Goal: Task Accomplishment & Management: Manage account settings

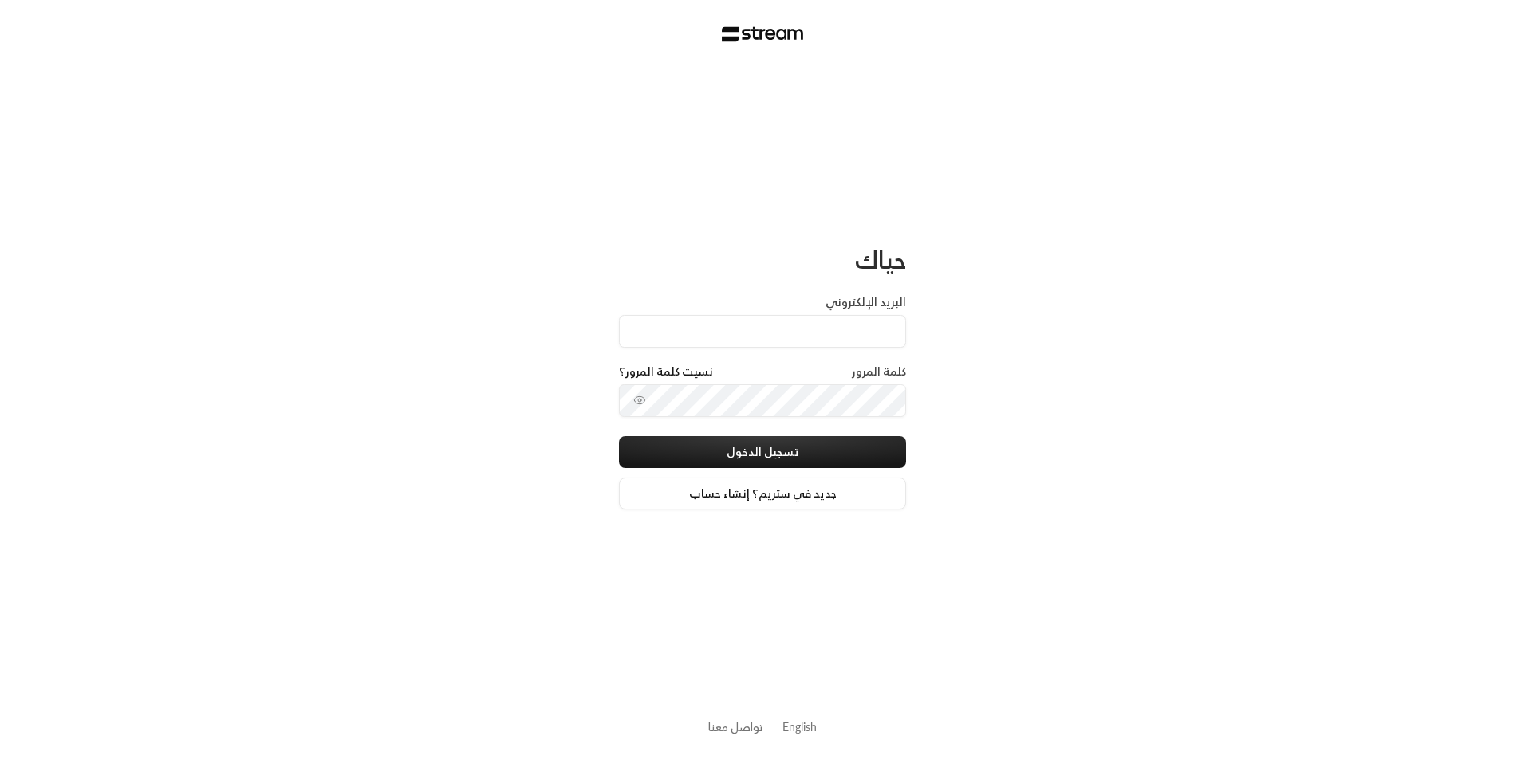
drag, startPoint x: 888, startPoint y: 328, endPoint x: 888, endPoint y: 356, distance: 27.9
click at [888, 328] on input "البريد الإلكتروني" at bounding box center [762, 331] width 287 height 33
type input "[EMAIL_ADDRESS][DOMAIN_NAME]"
click at [855, 465] on button "تسجيل الدخول" at bounding box center [762, 452] width 287 height 32
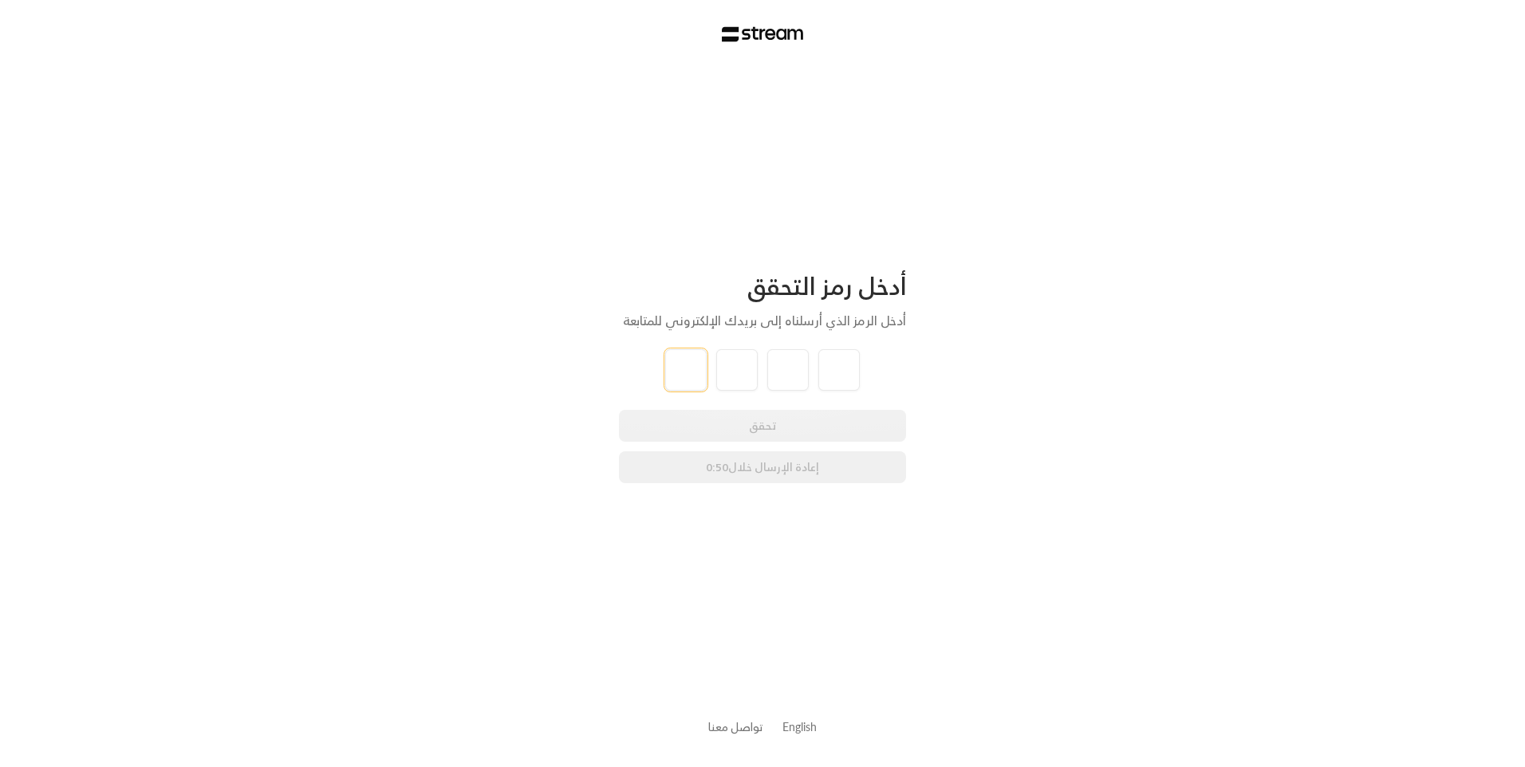
type input "7"
type input "9"
type input "1"
type input "9"
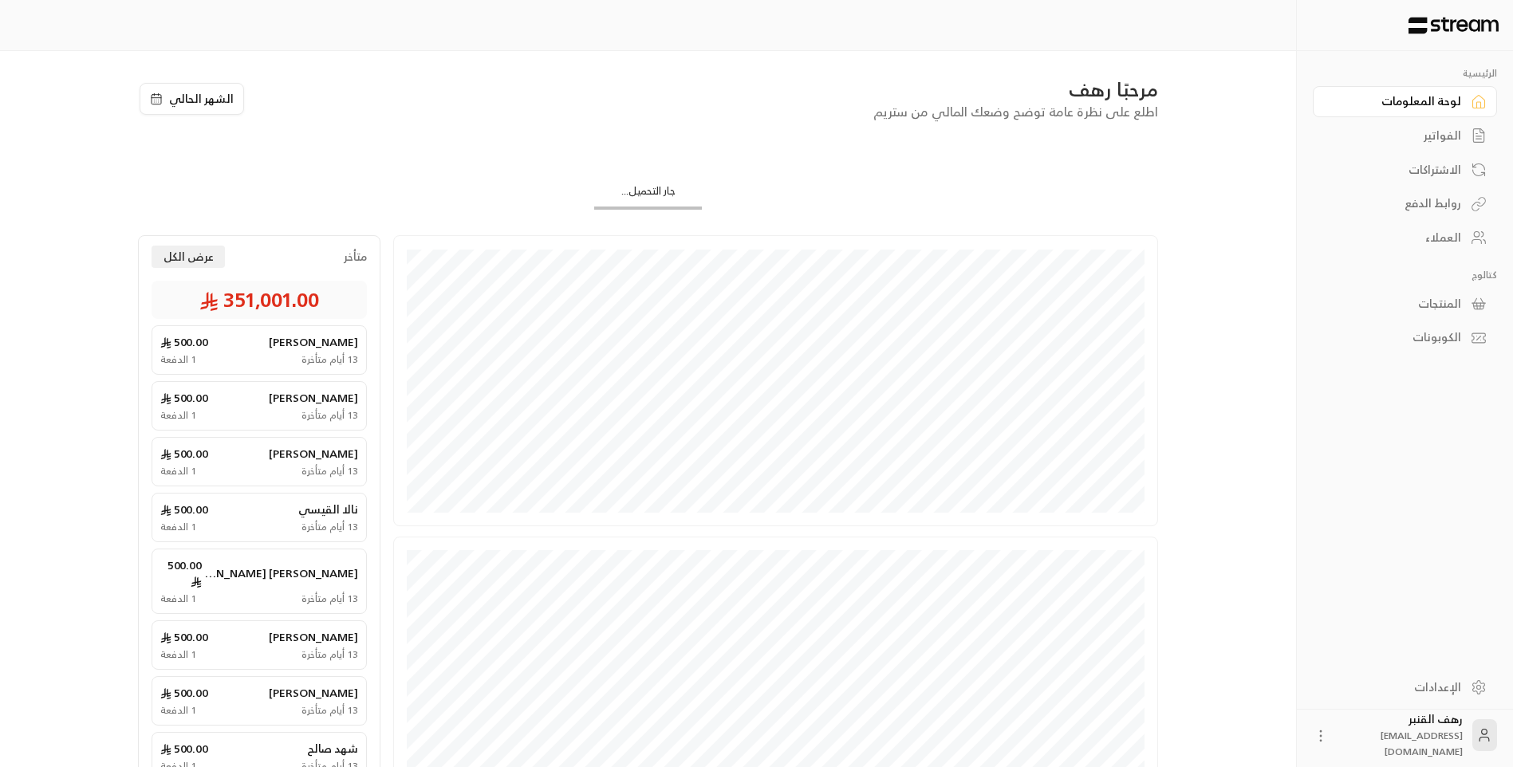
click at [1455, 130] on div "الفواتير" at bounding box center [1396, 136] width 128 height 16
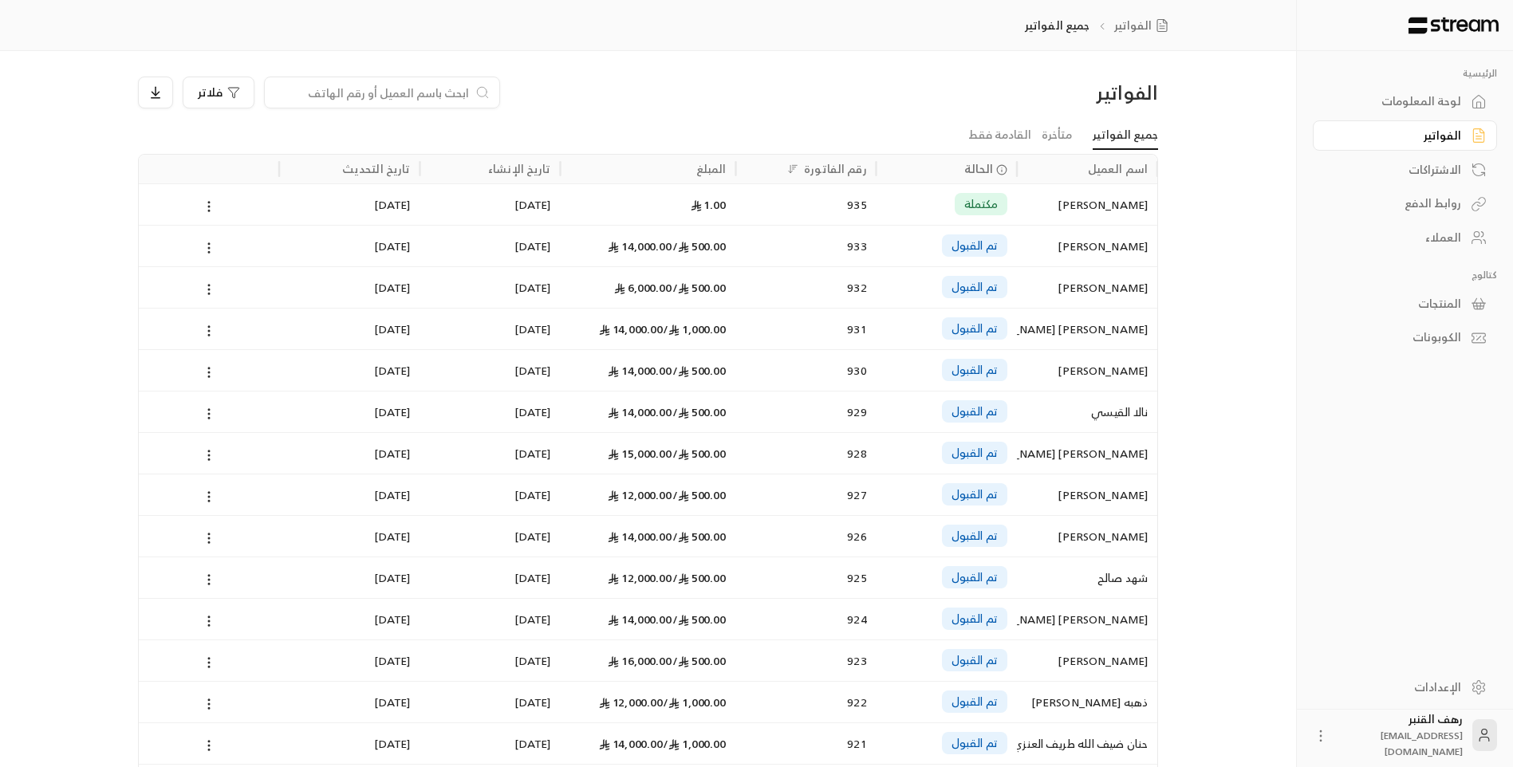
click at [415, 94] on input at bounding box center [371, 93] width 195 height 18
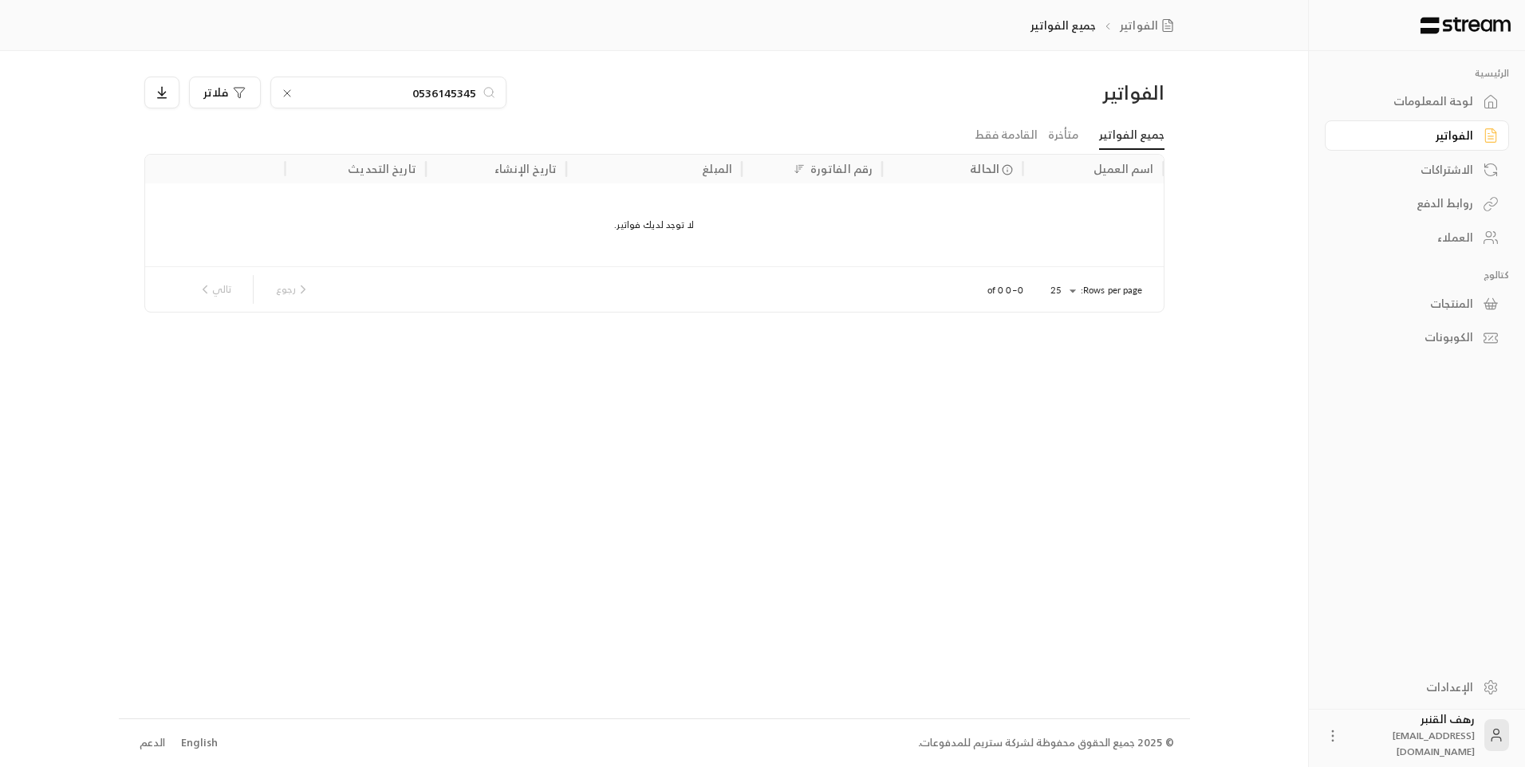
type input "0536145345"
click at [288, 94] on icon at bounding box center [287, 93] width 6 height 6
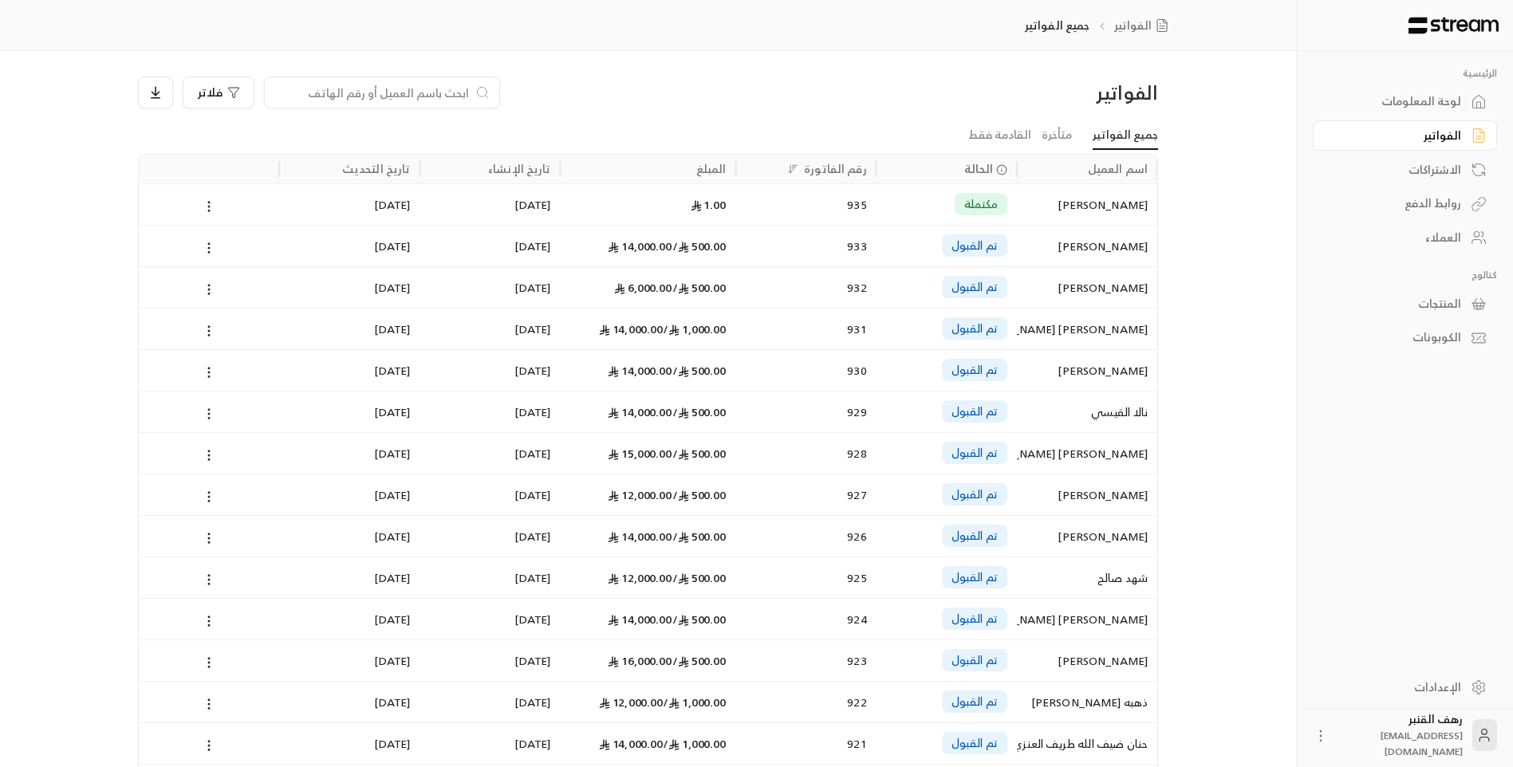
click at [290, 93] on input at bounding box center [371, 93] width 195 height 18
click at [361, 101] on div at bounding box center [382, 93] width 236 height 32
click at [364, 82] on div at bounding box center [382, 93] width 236 height 32
click at [364, 89] on input at bounding box center [371, 93] width 195 height 18
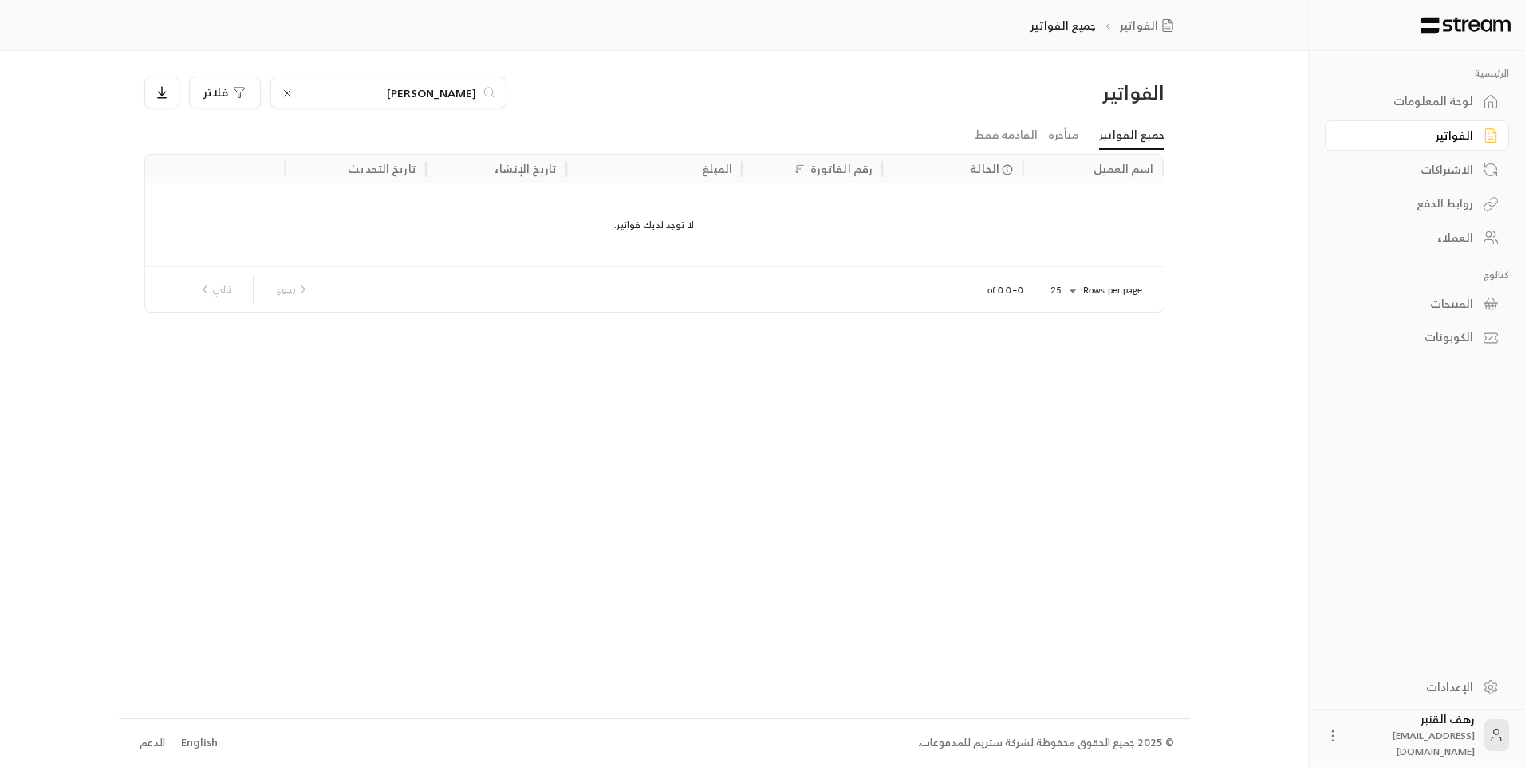
type input "[PERSON_NAME]"
click at [360, 99] on input "[PERSON_NAME]" at bounding box center [388, 93] width 177 height 18
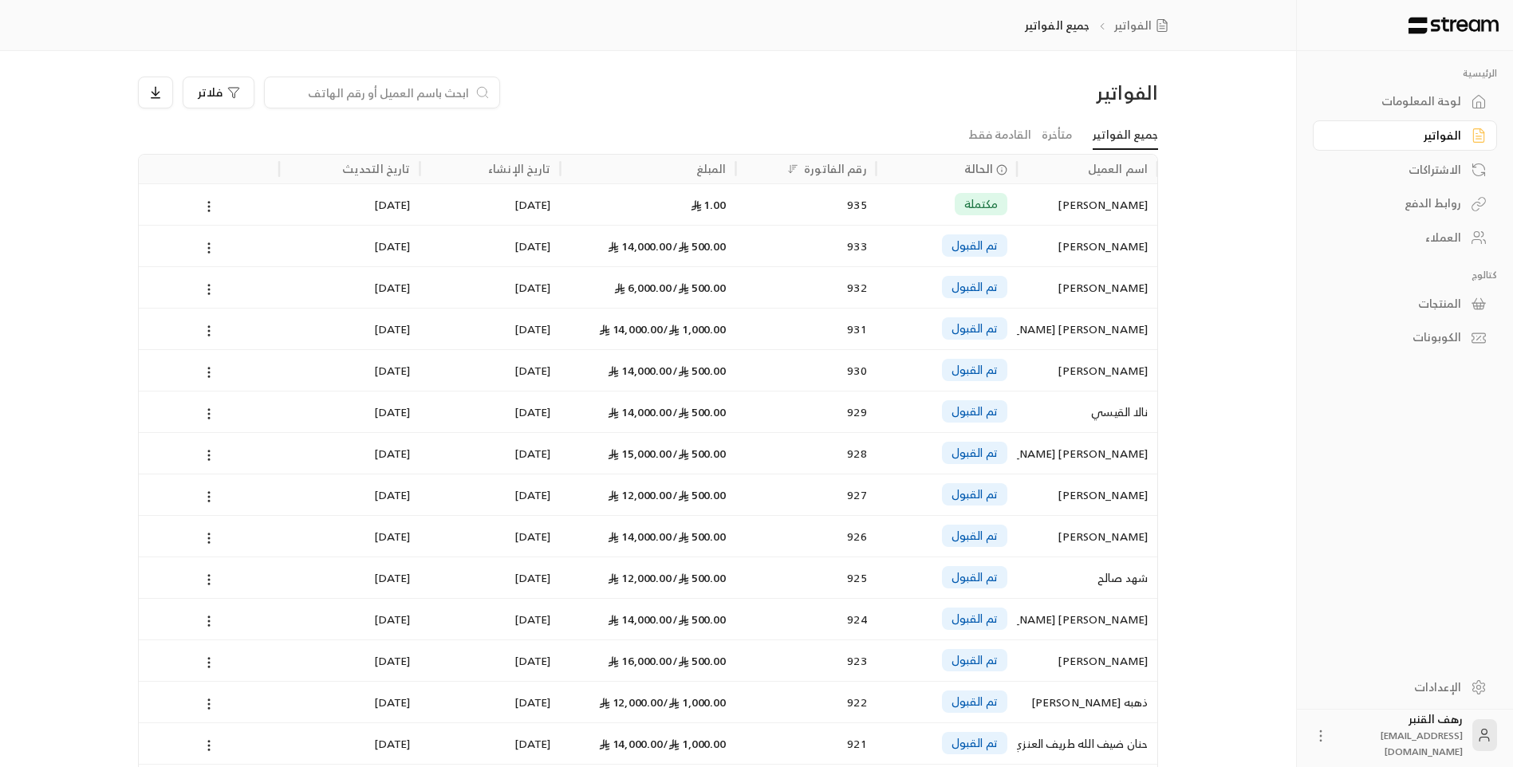
paste input "536145345"
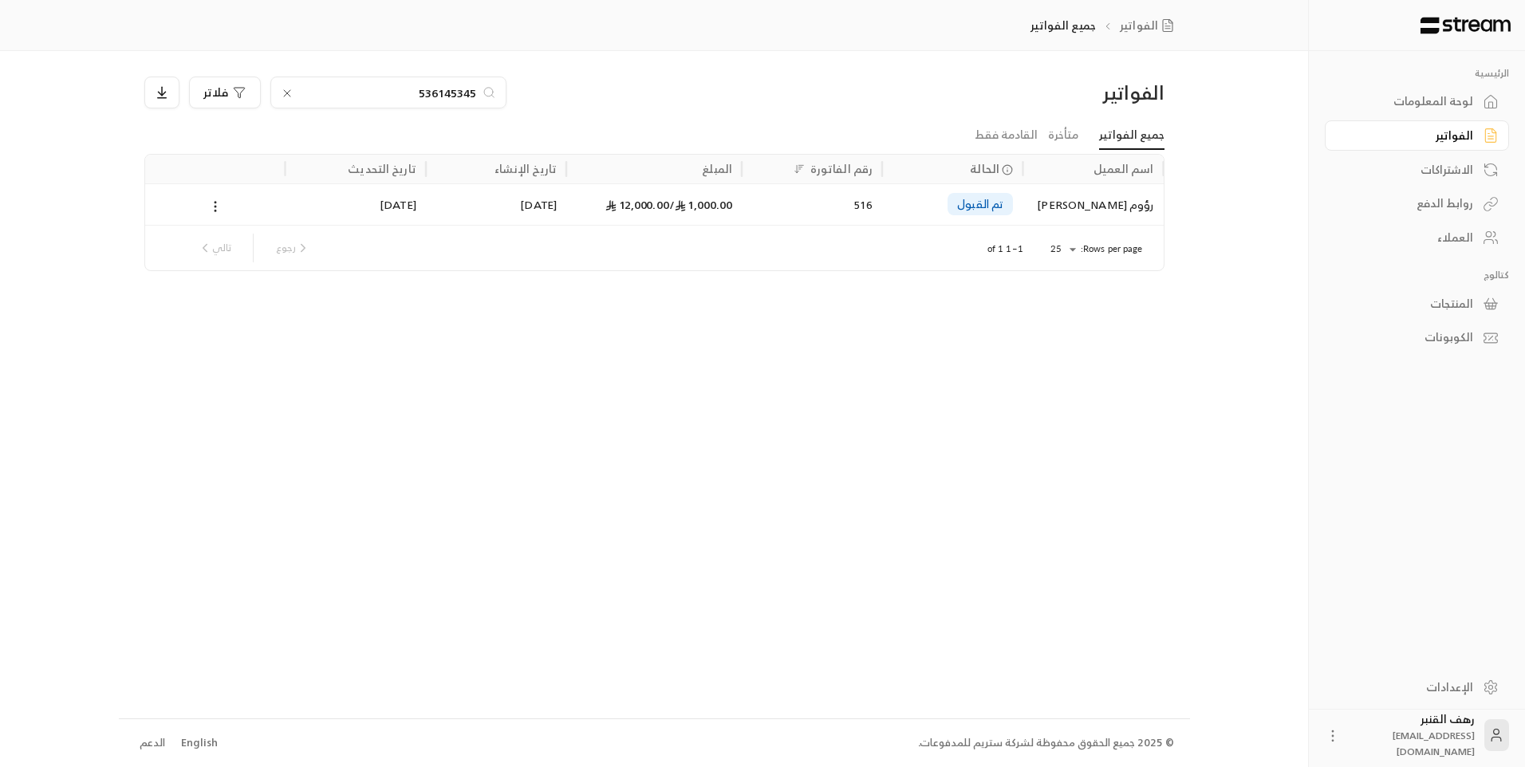
type input "536145345"
click at [1143, 215] on div "رؤوم [PERSON_NAME]" at bounding box center [1092, 204] width 121 height 41
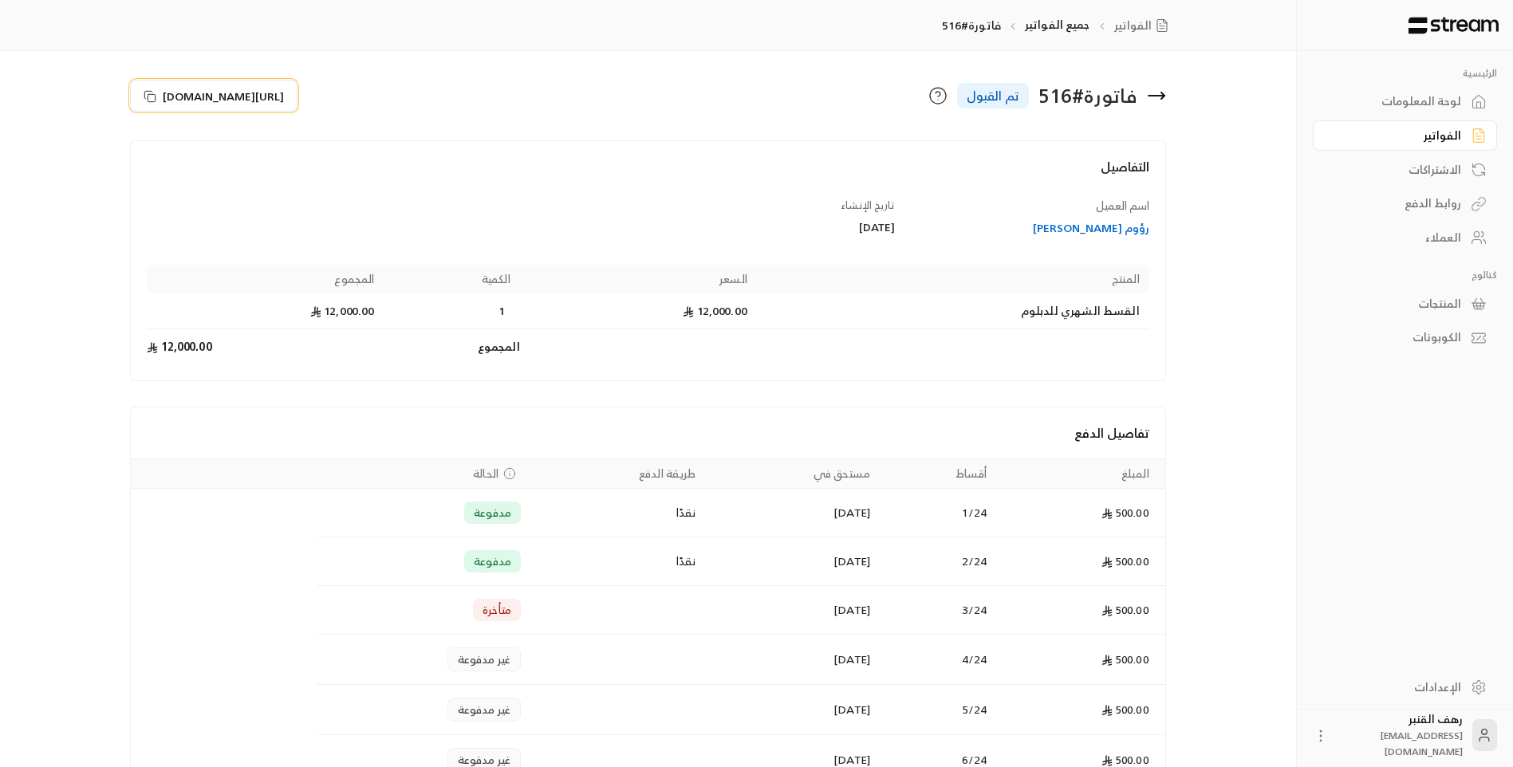
click at [297, 94] on button "[URL][DOMAIN_NAME]" at bounding box center [213, 96] width 167 height 32
click at [1153, 96] on icon at bounding box center [1156, 96] width 16 height 0
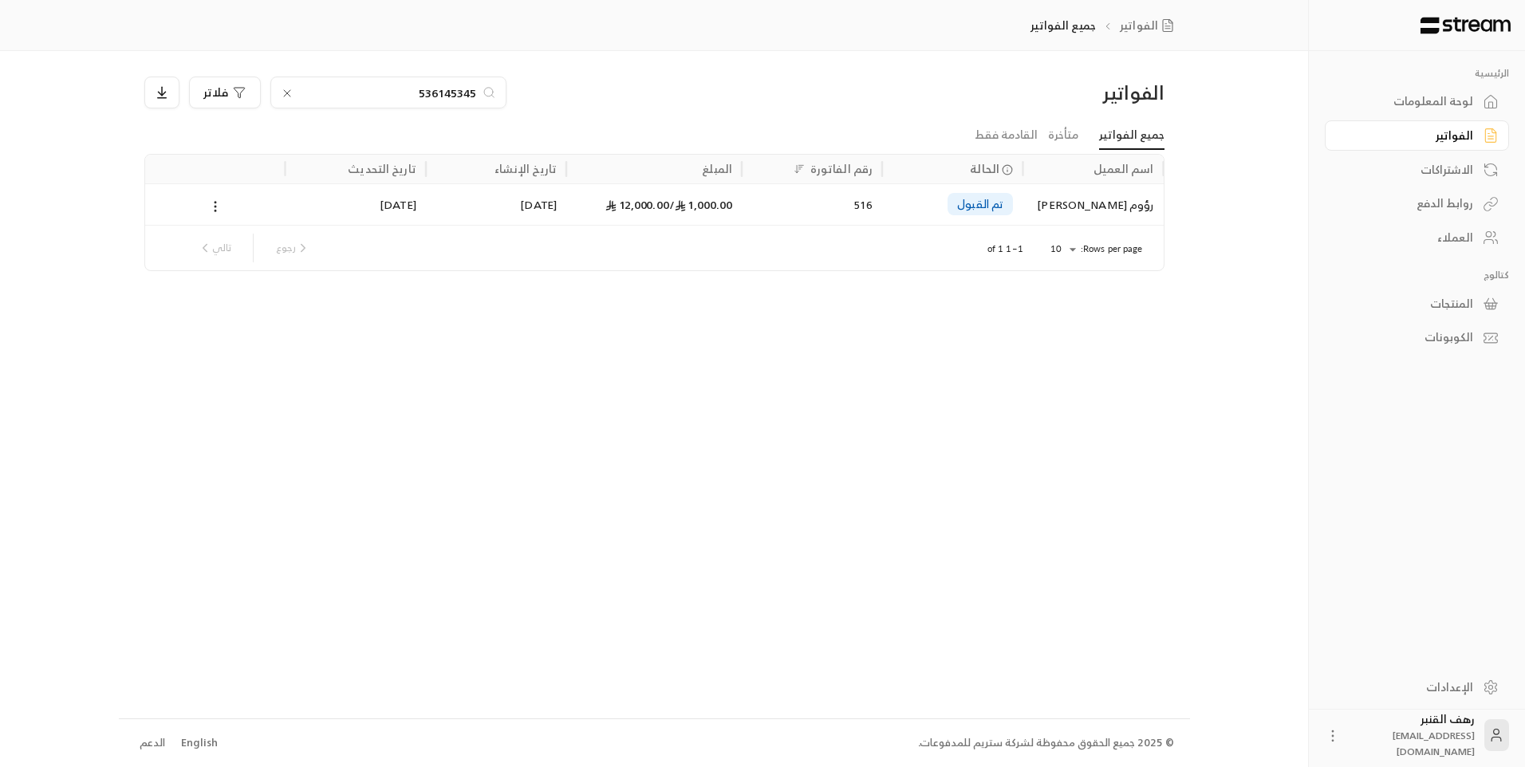
click at [292, 93] on icon at bounding box center [287, 93] width 13 height 13
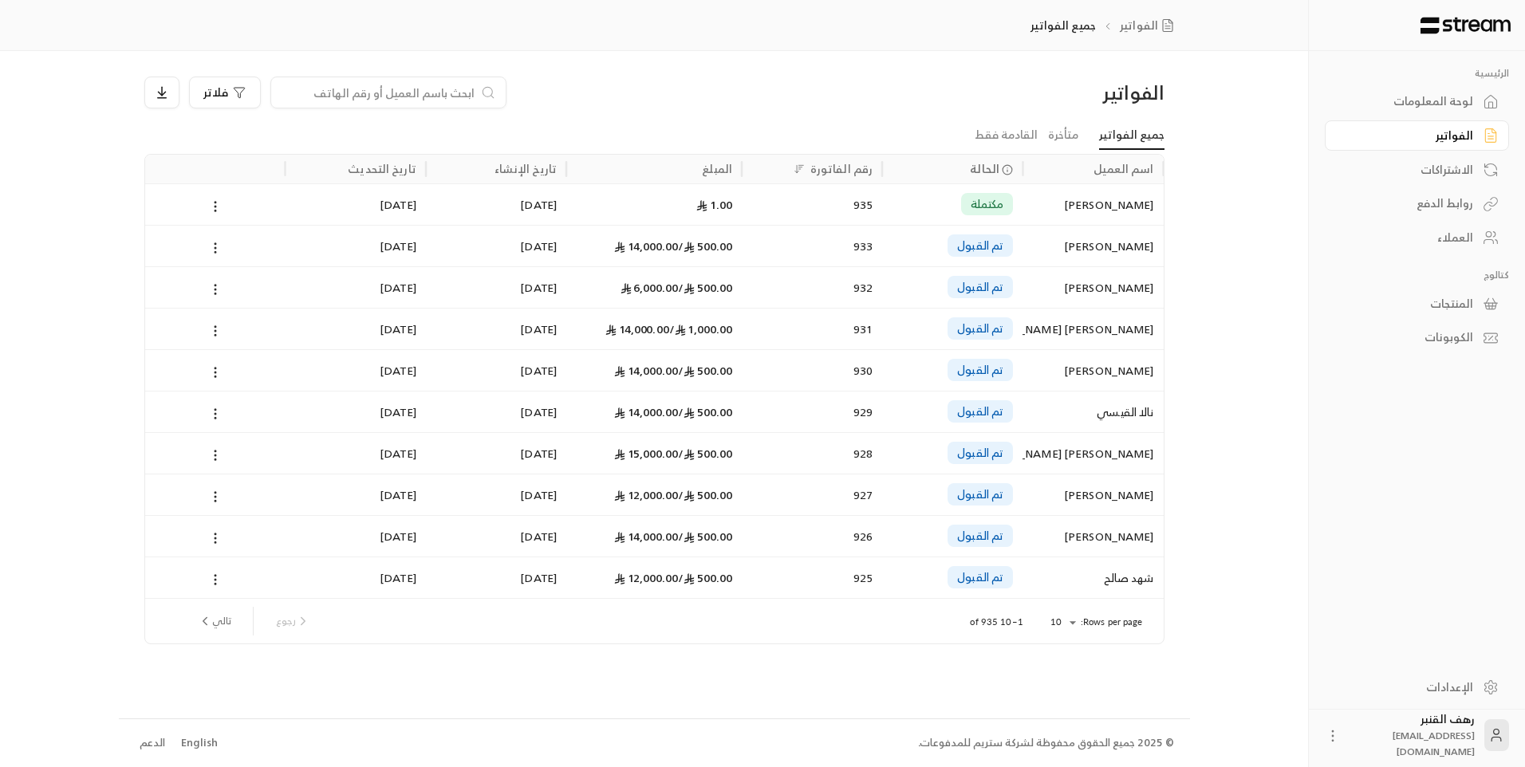
click at [299, 92] on input at bounding box center [378, 93] width 195 height 18
paste input "559792759"
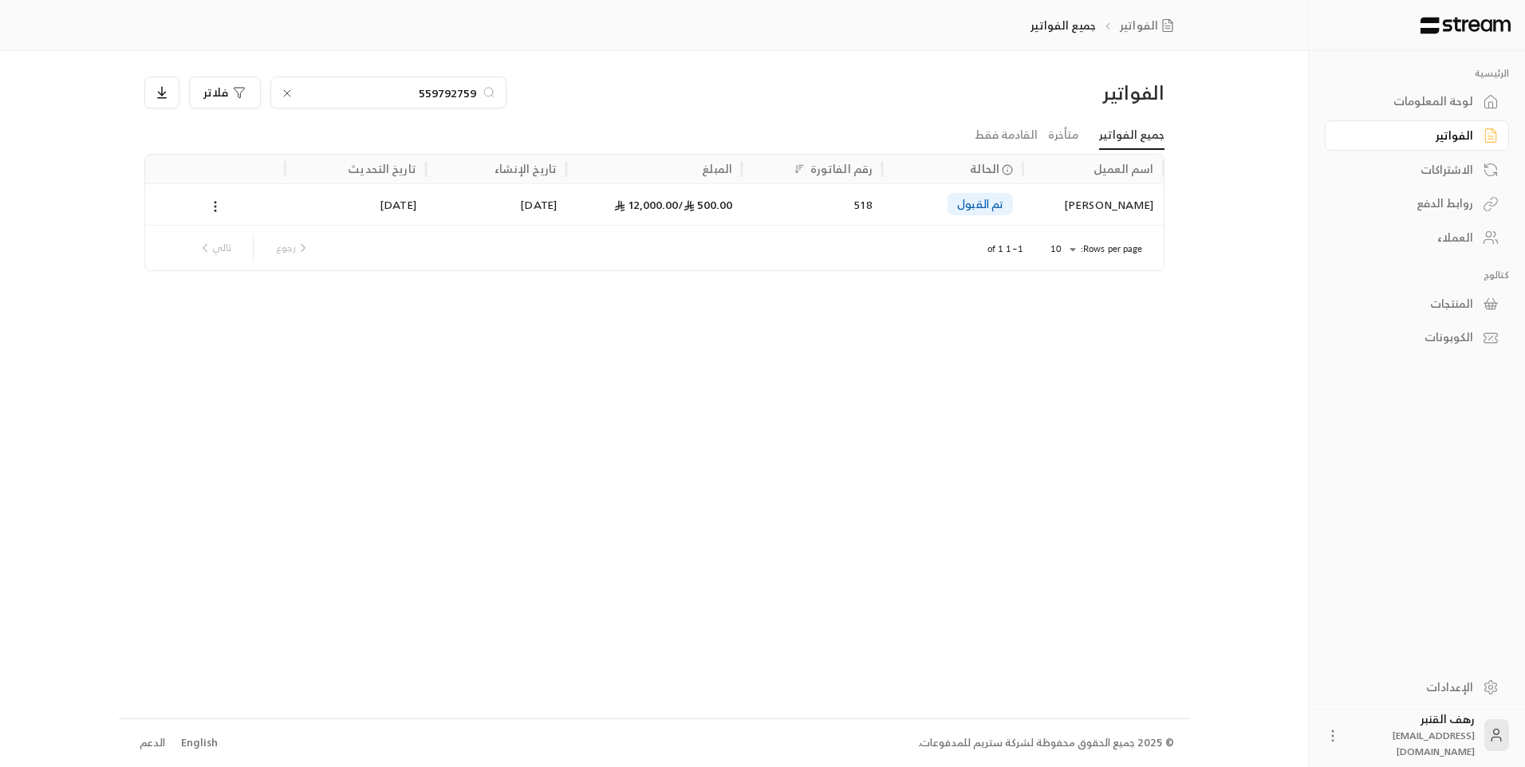
type input "559792759"
click at [1132, 196] on div "[PERSON_NAME]" at bounding box center [1092, 204] width 121 height 41
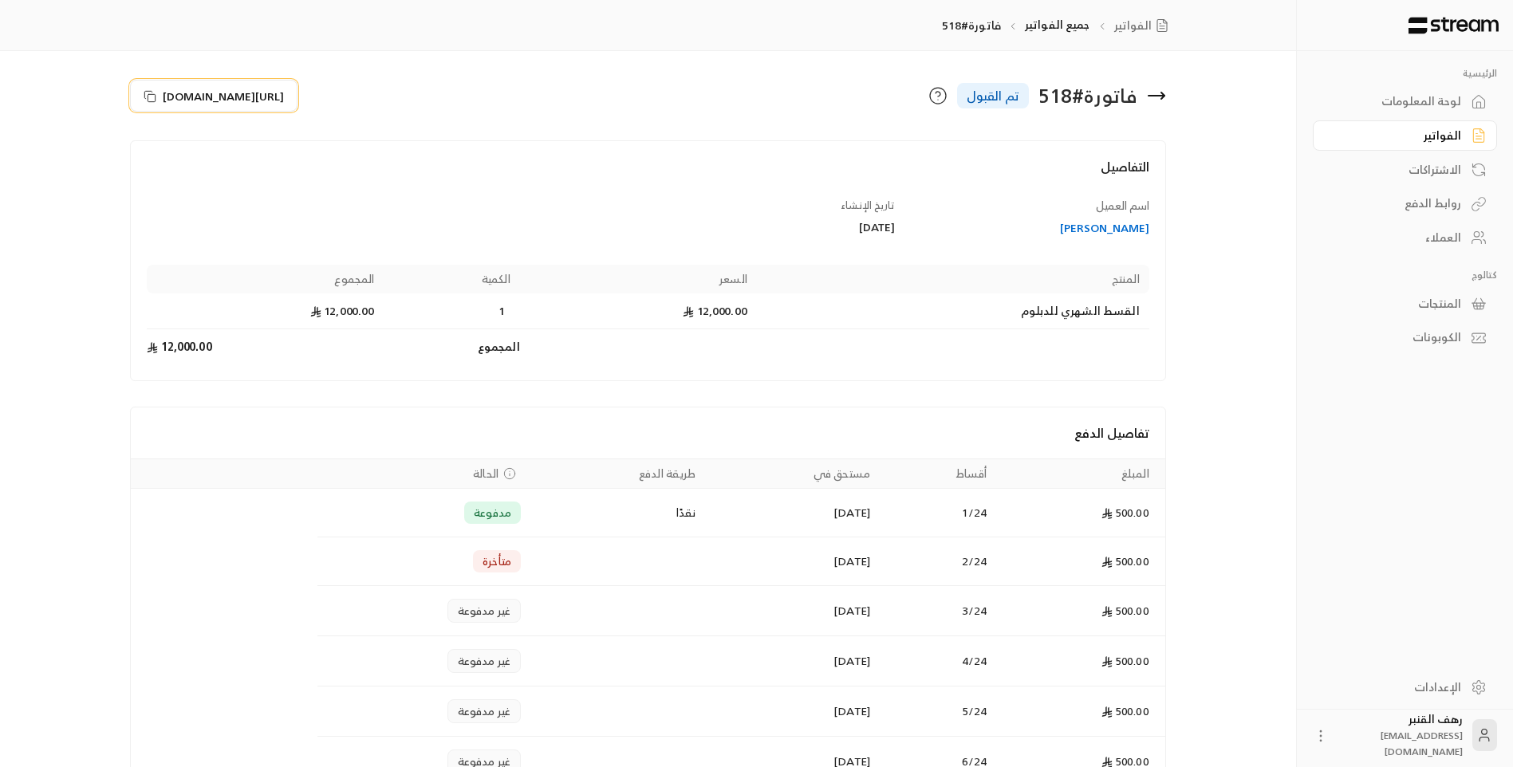
click at [284, 93] on span "[URL][DOMAIN_NAME]" at bounding box center [223, 96] width 121 height 17
click at [1163, 96] on icon at bounding box center [1156, 96] width 16 height 0
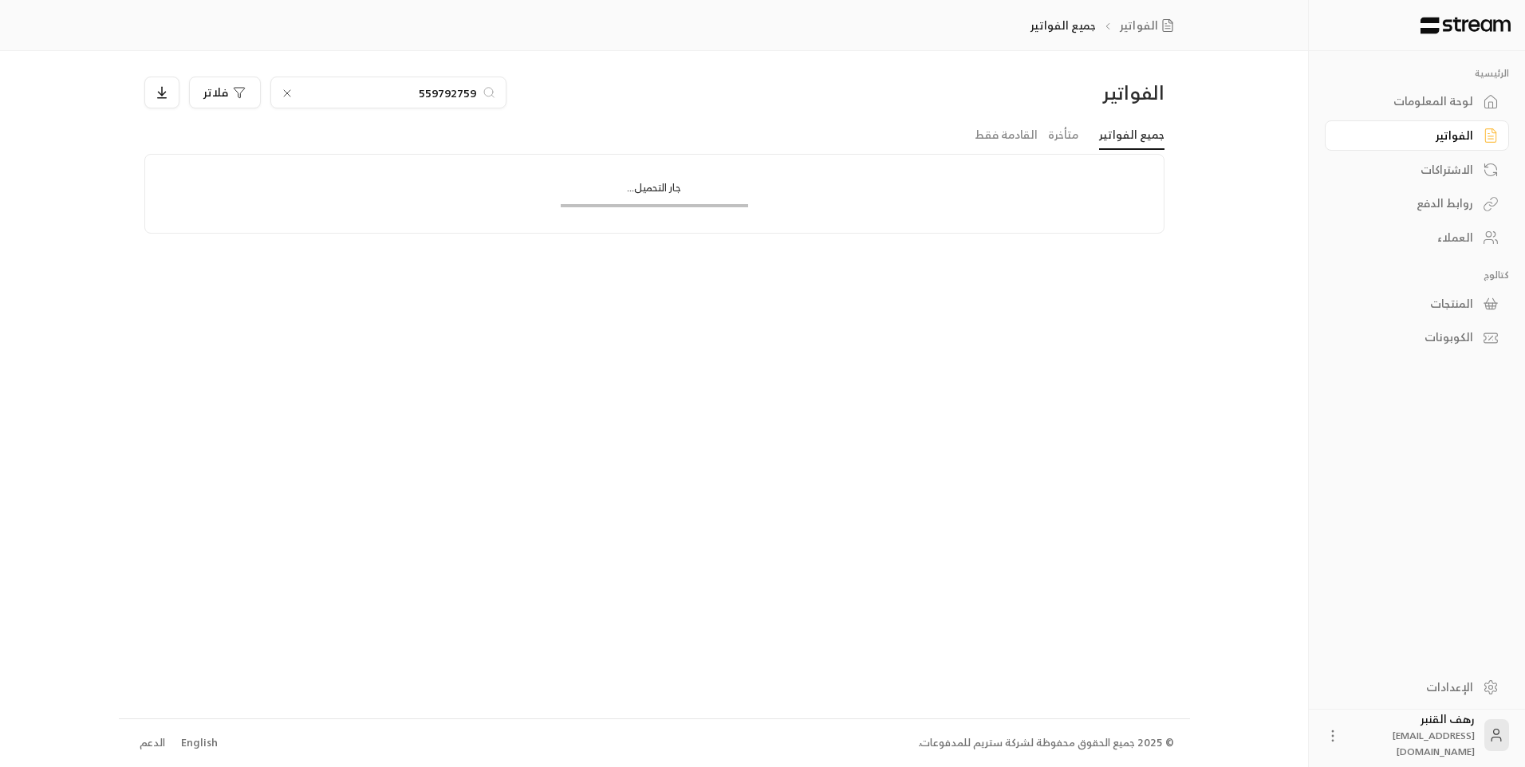
click at [407, 89] on input "559792759" at bounding box center [388, 93] width 177 height 18
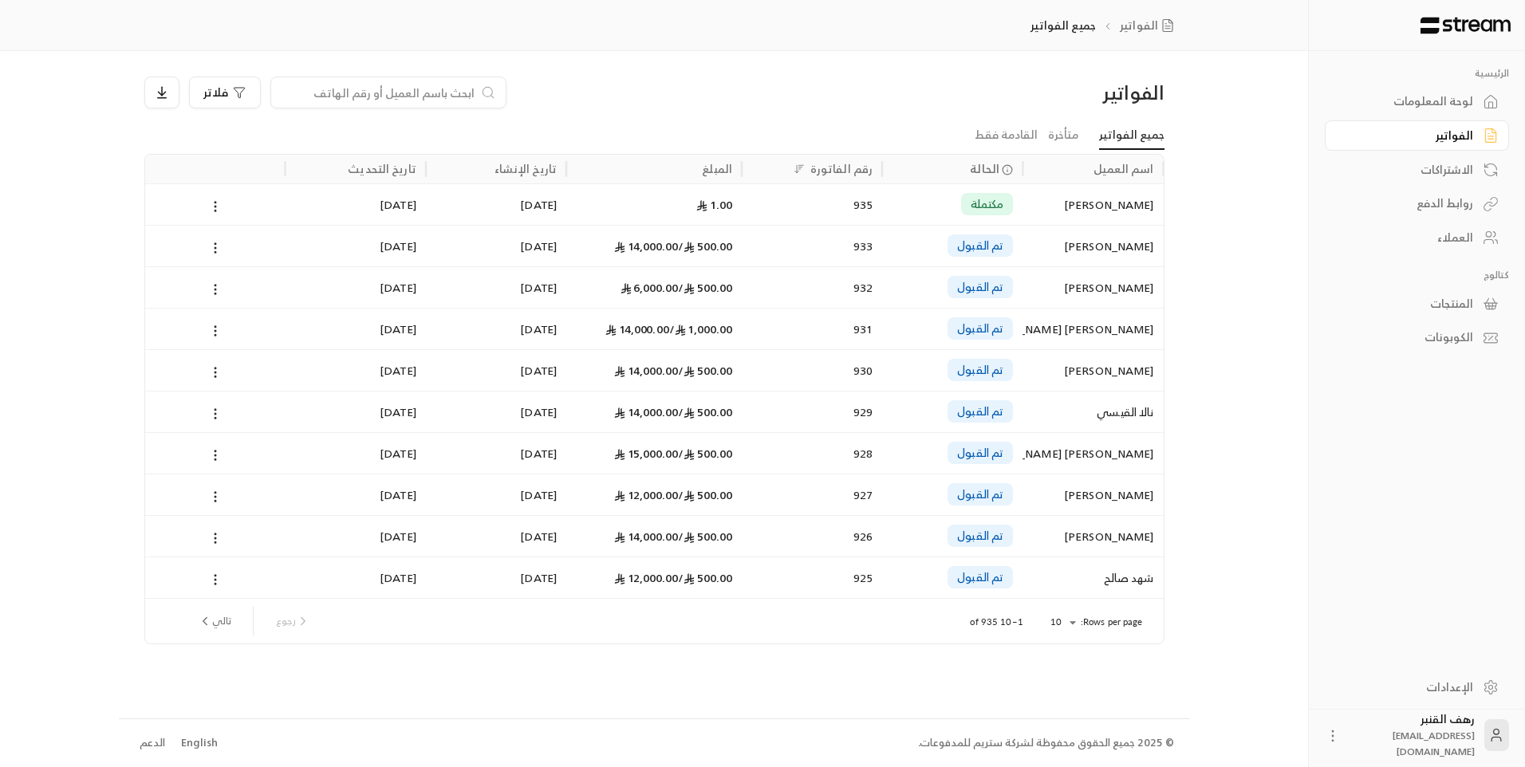
paste input "530433318"
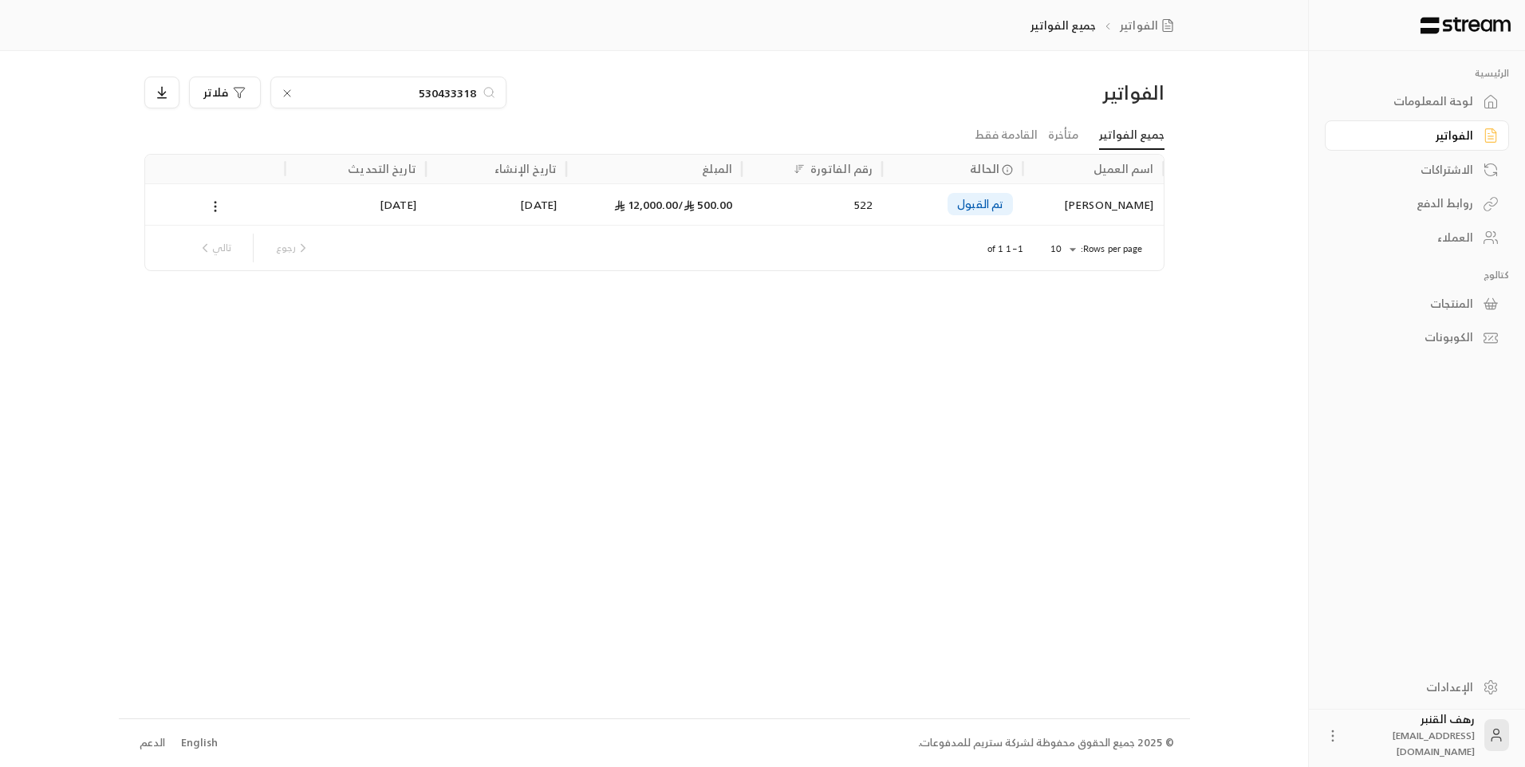
type input "530433318"
click at [1133, 192] on div "[PERSON_NAME]" at bounding box center [1092, 204] width 121 height 41
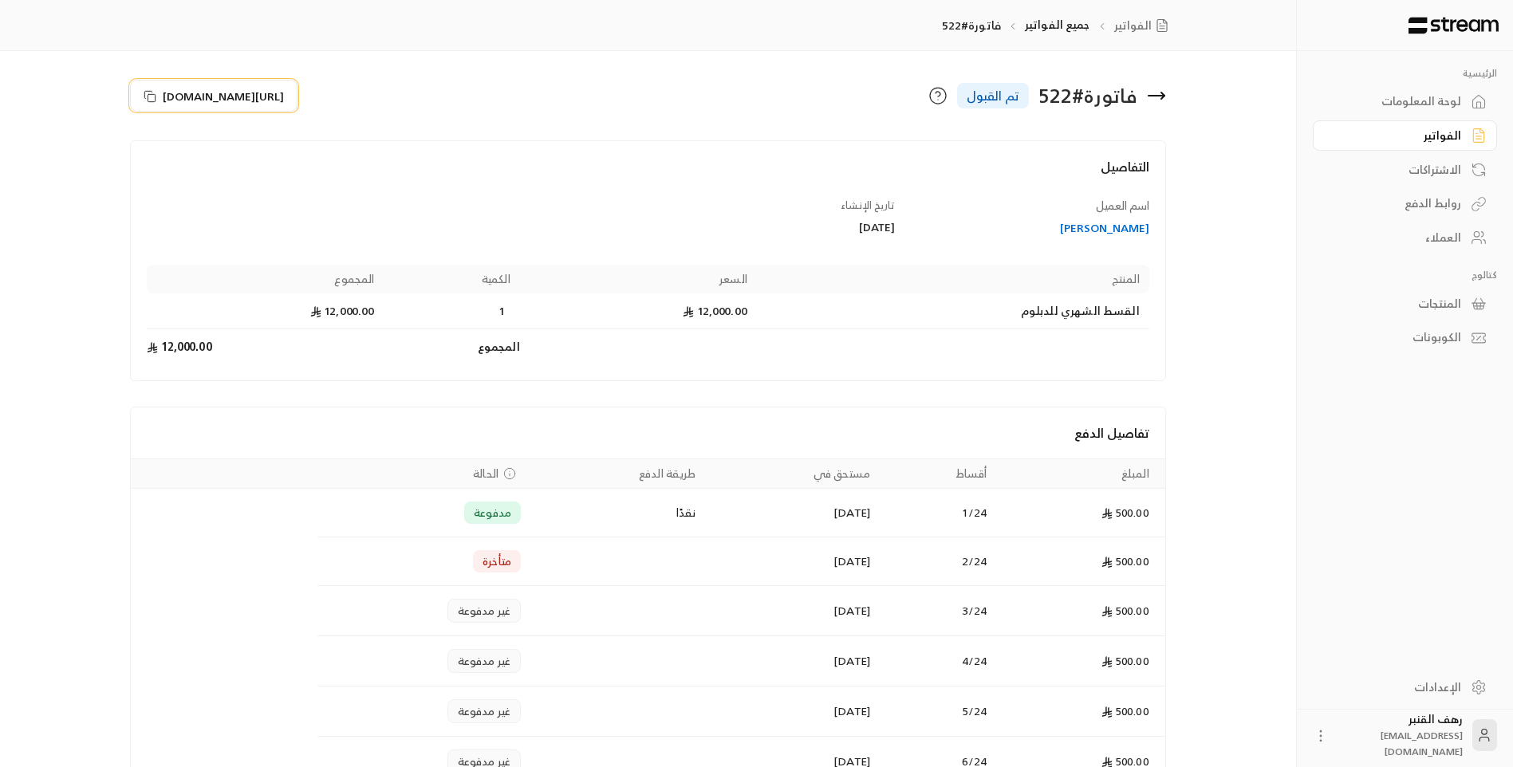
click at [251, 88] on span "[URL][DOMAIN_NAME]" at bounding box center [223, 96] width 121 height 17
click at [1122, 97] on div "فاتورة # 522" at bounding box center [1087, 96] width 99 height 26
click at [1163, 94] on icon at bounding box center [1162, 95] width 3 height 6
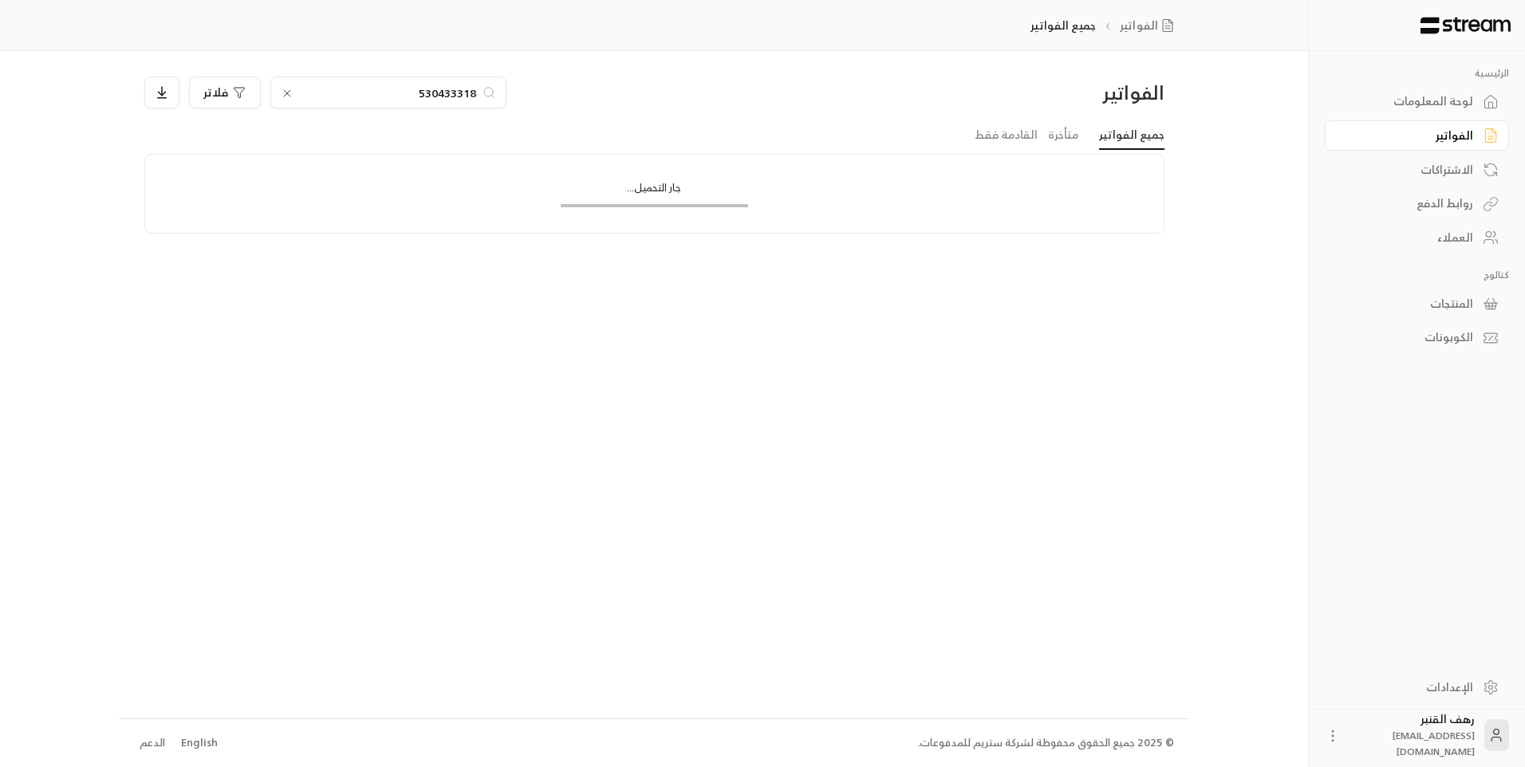
click at [386, 96] on input "530433318" at bounding box center [388, 93] width 177 height 18
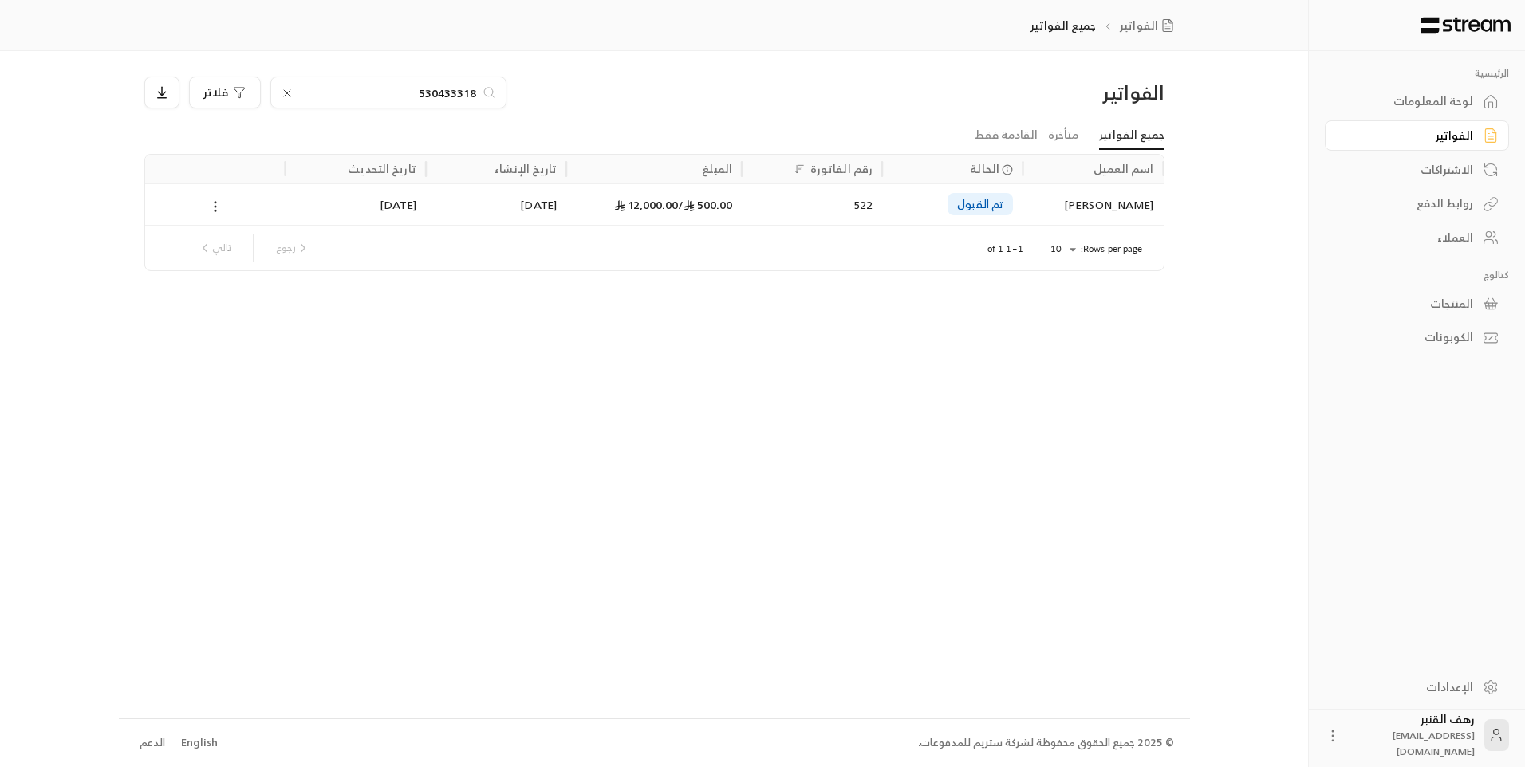
click at [386, 96] on input "530433318" at bounding box center [388, 93] width 177 height 18
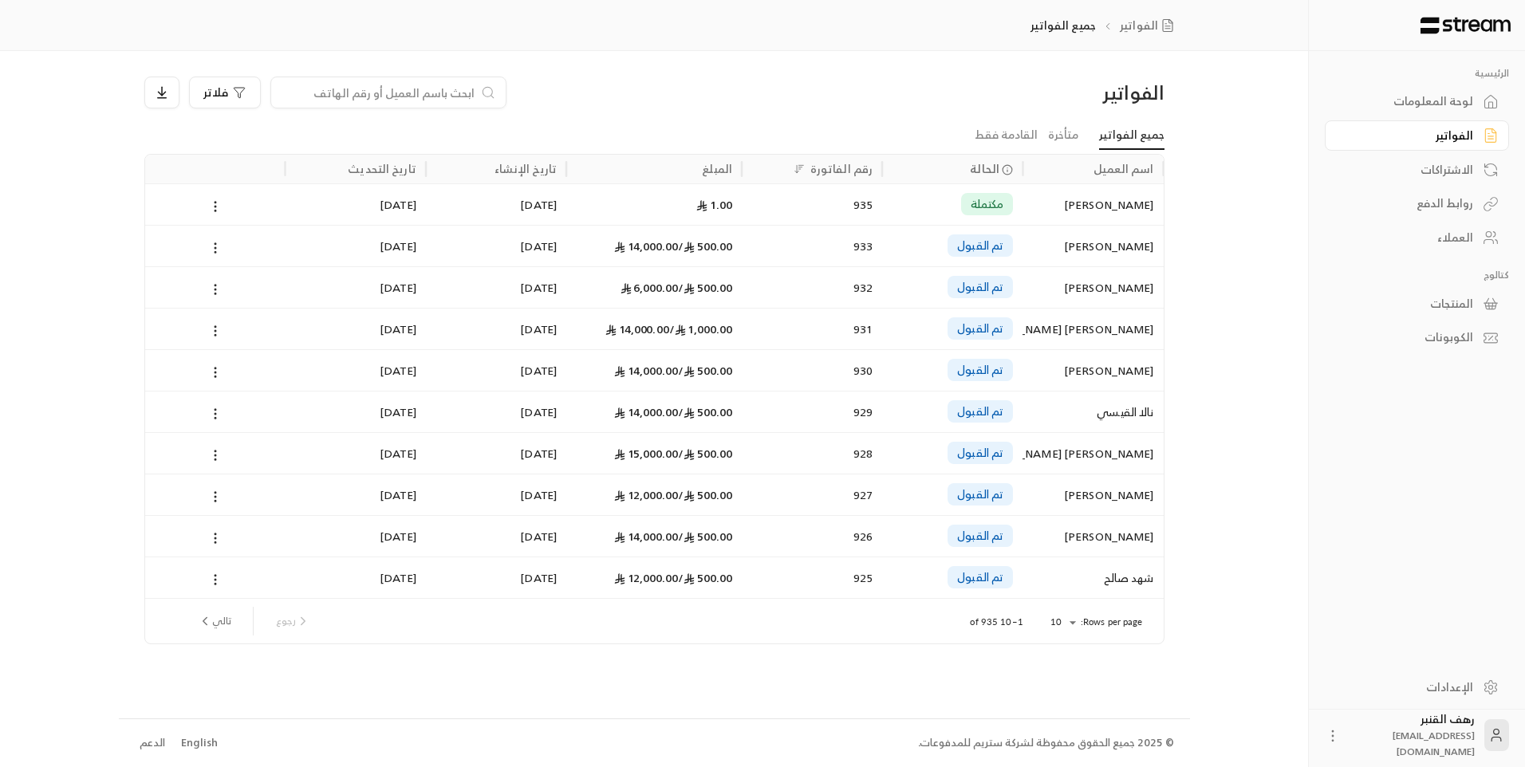
paste input "501557229"
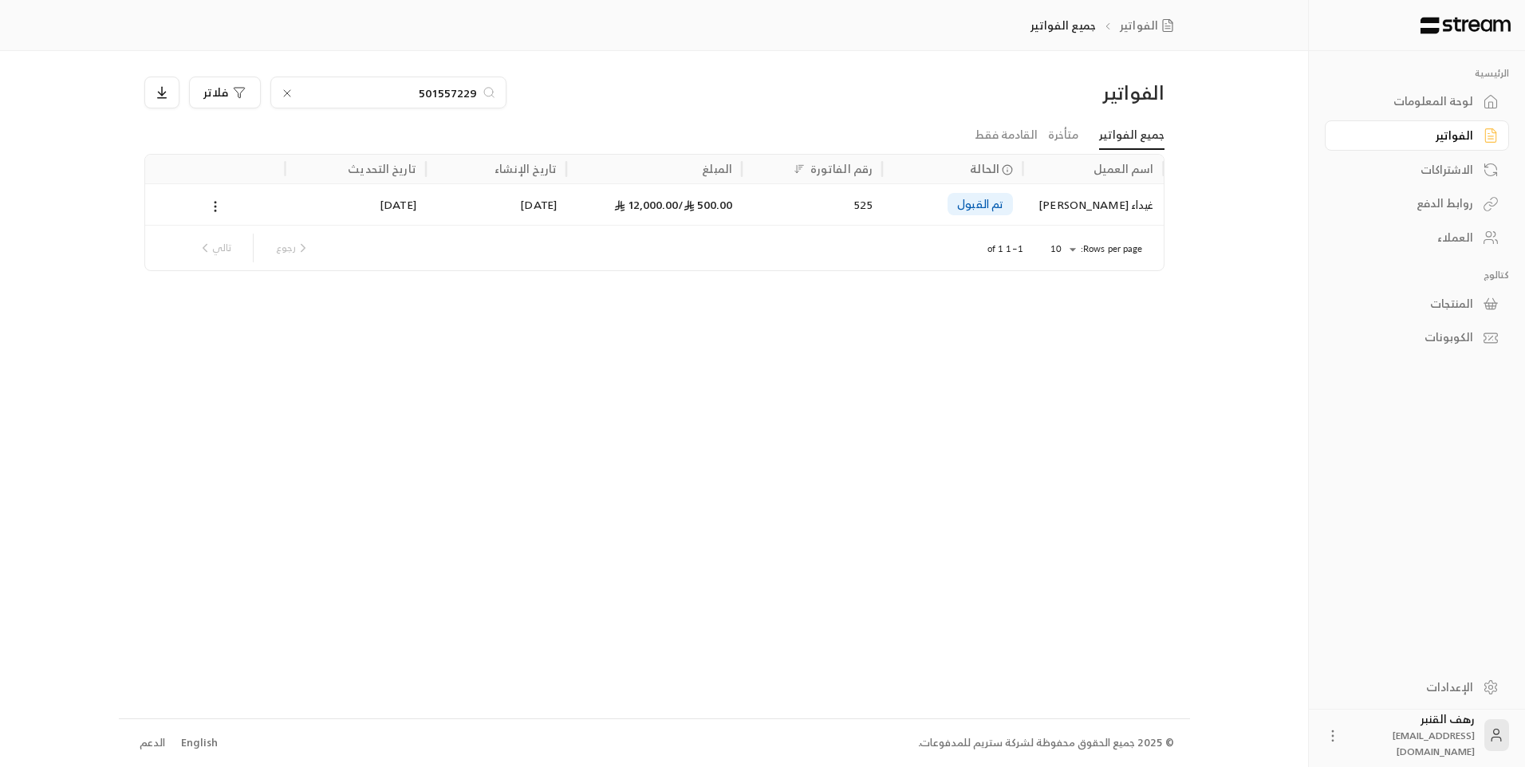
type input "501557229"
click at [1127, 214] on div "غيداء [PERSON_NAME]" at bounding box center [1092, 204] width 121 height 41
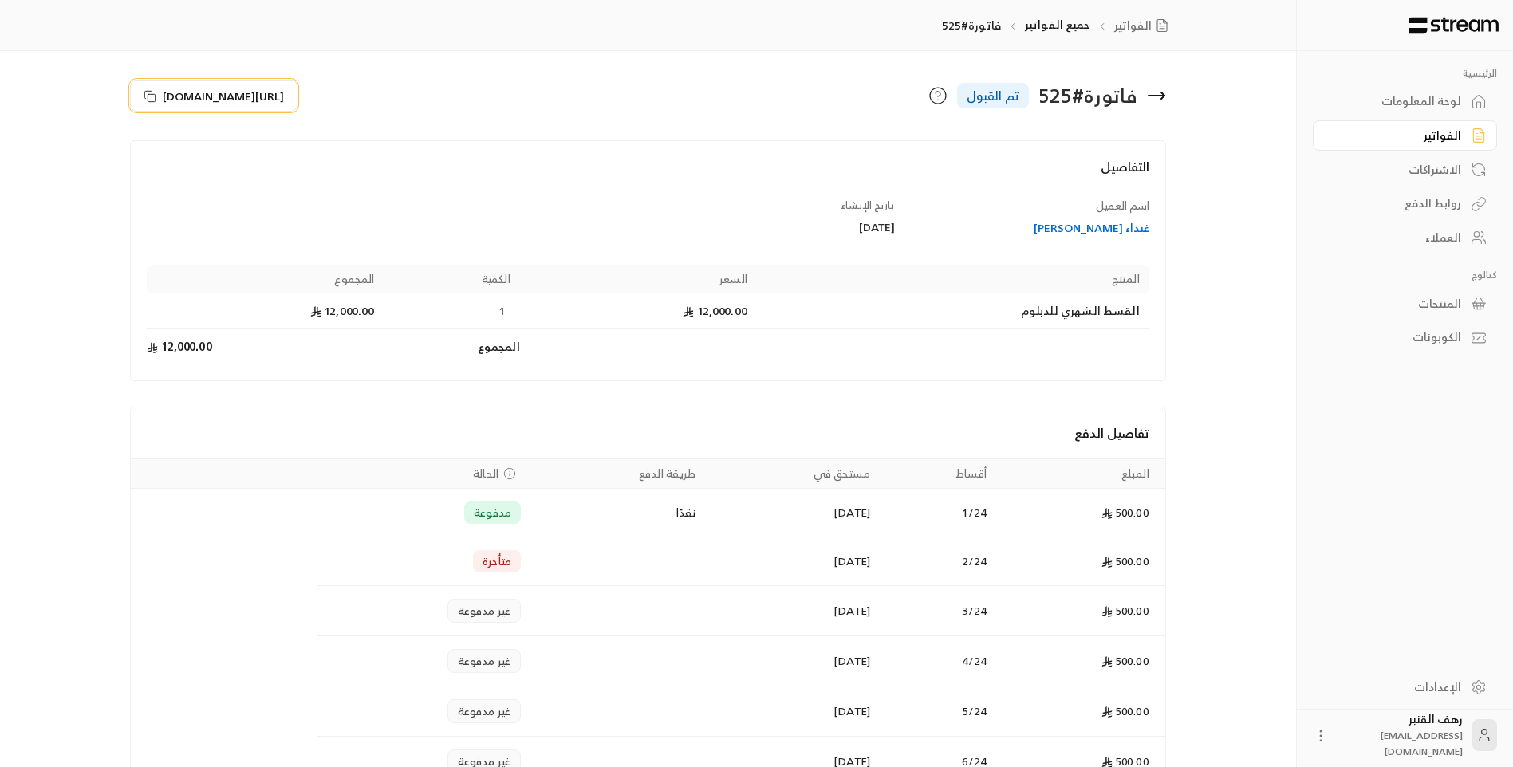
click at [230, 89] on span "[URL][DOMAIN_NAME]" at bounding box center [223, 96] width 121 height 17
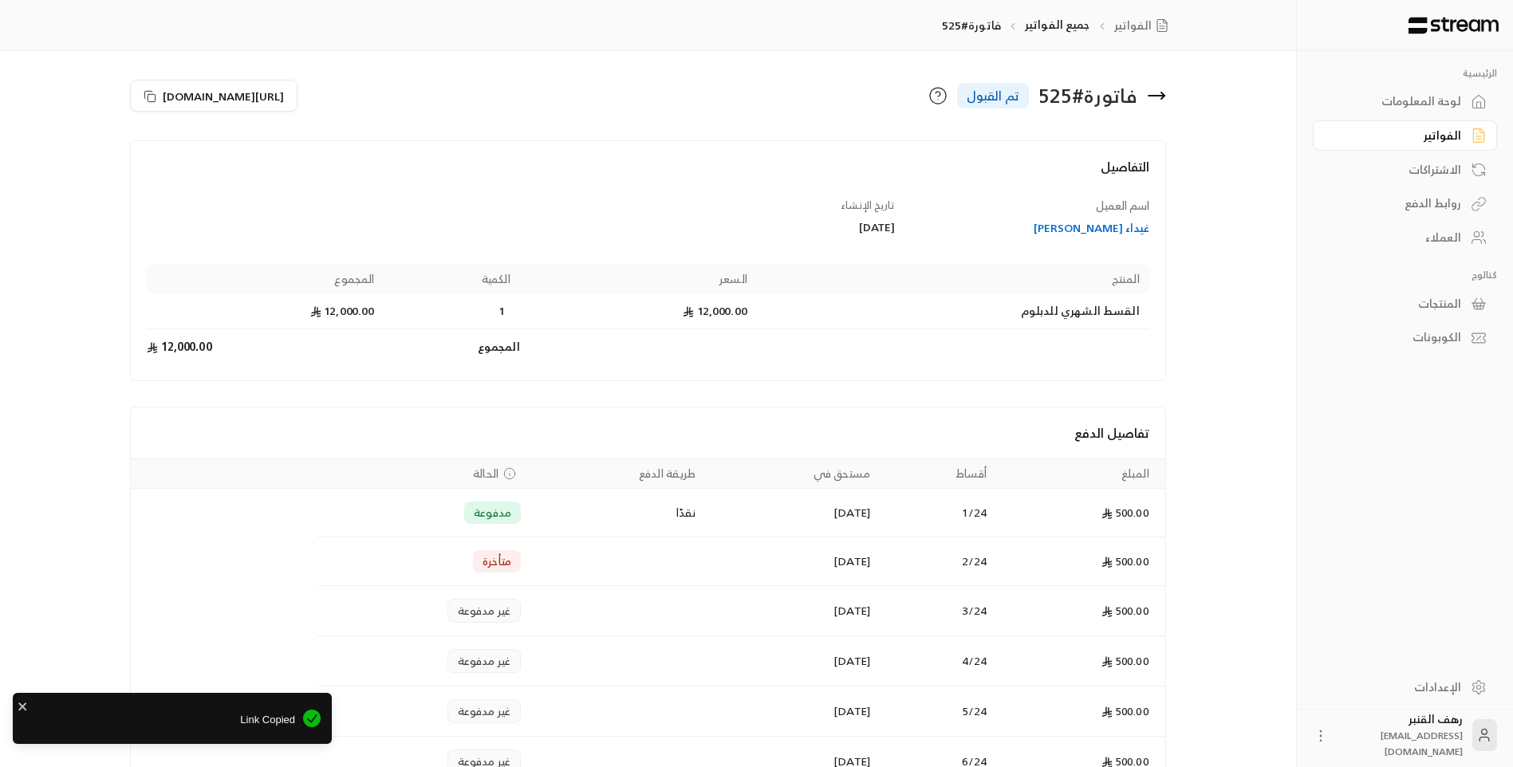
click at [1156, 92] on icon at bounding box center [1156, 95] width 19 height 19
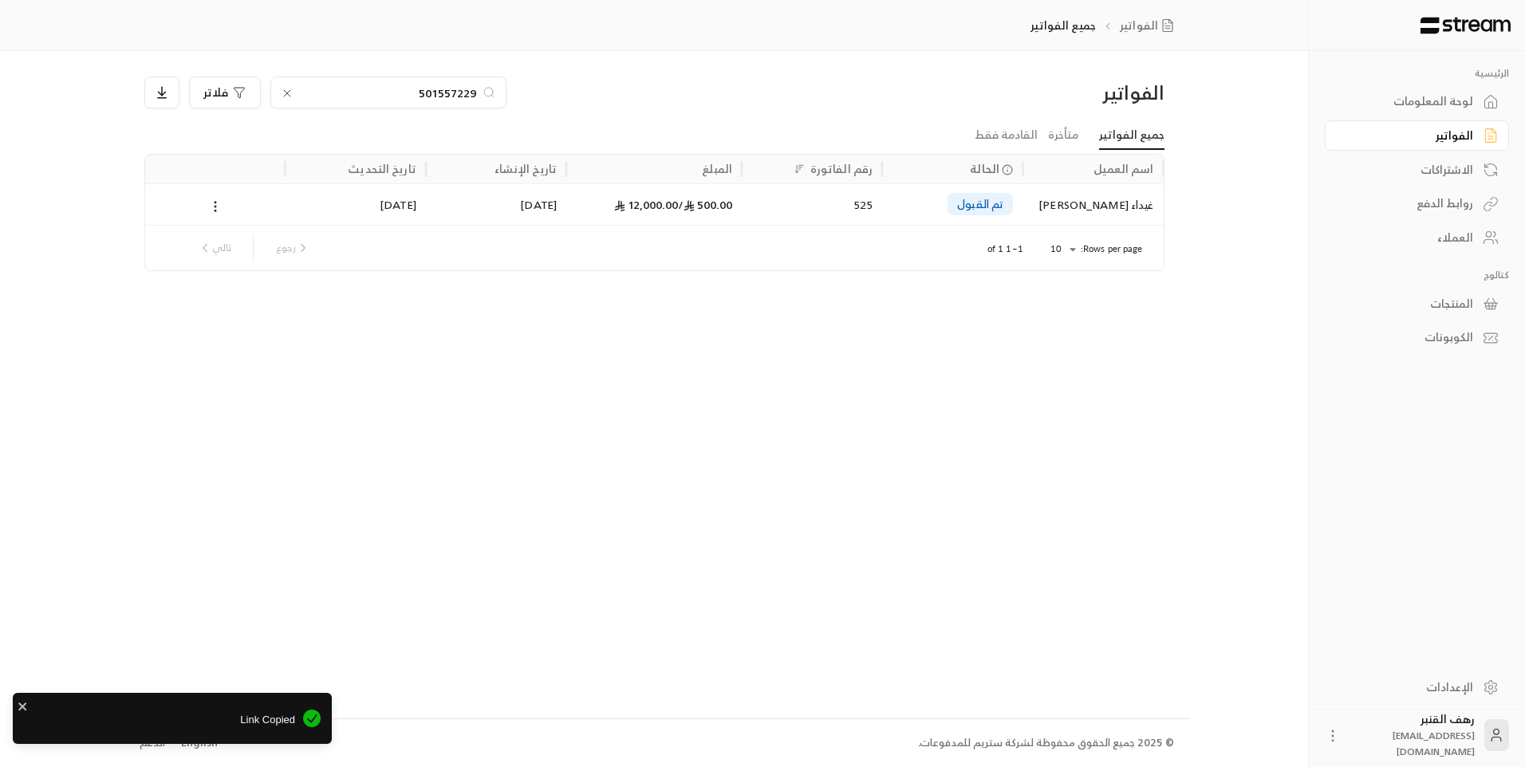
drag, startPoint x: 322, startPoint y: 108, endPoint x: 322, endPoint y: 94, distance: 13.6
click at [322, 102] on div "501557229" at bounding box center [388, 93] width 236 height 32
click at [322, 89] on input "501557229" at bounding box center [388, 93] width 177 height 18
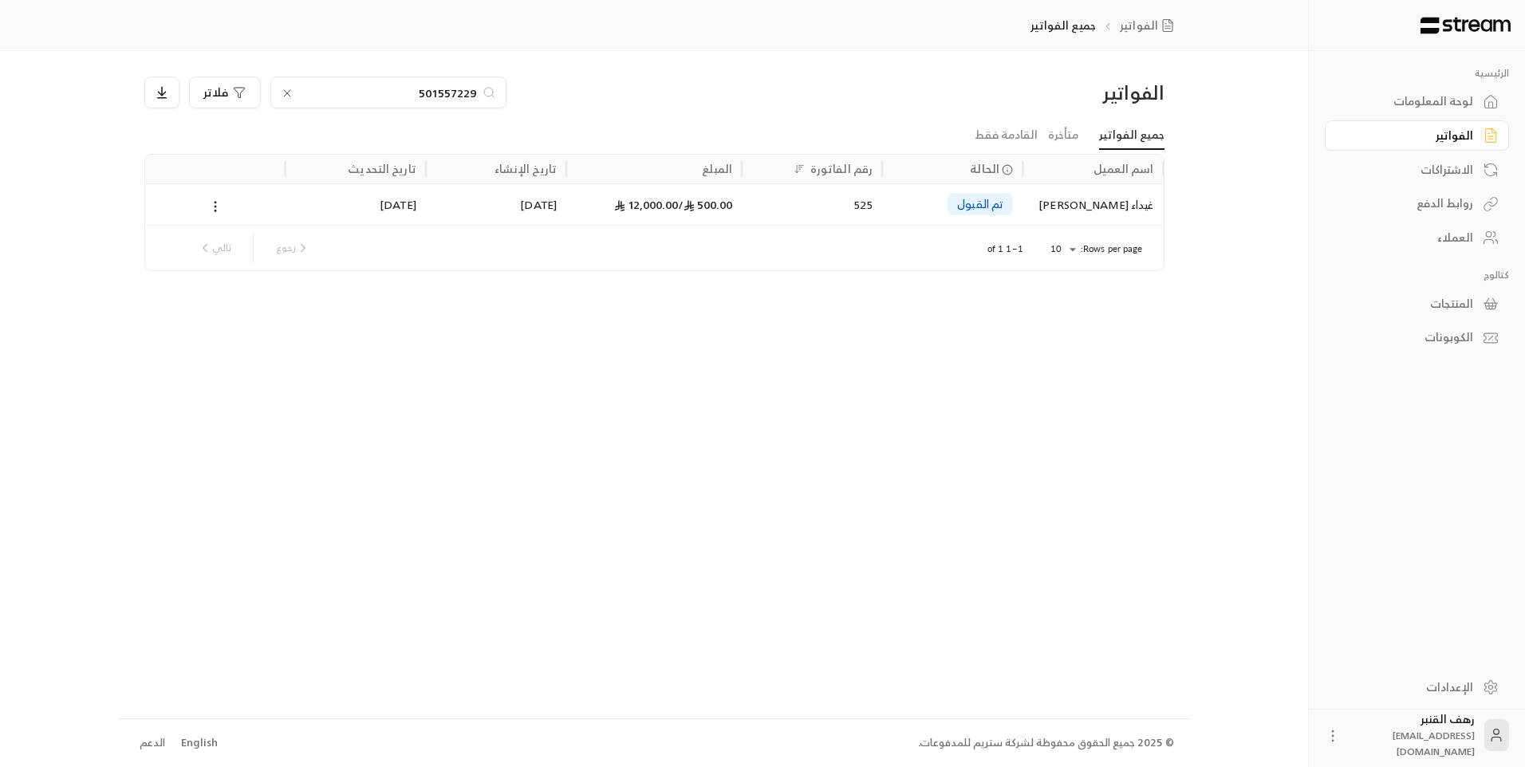
click at [288, 92] on icon at bounding box center [287, 93] width 6 height 6
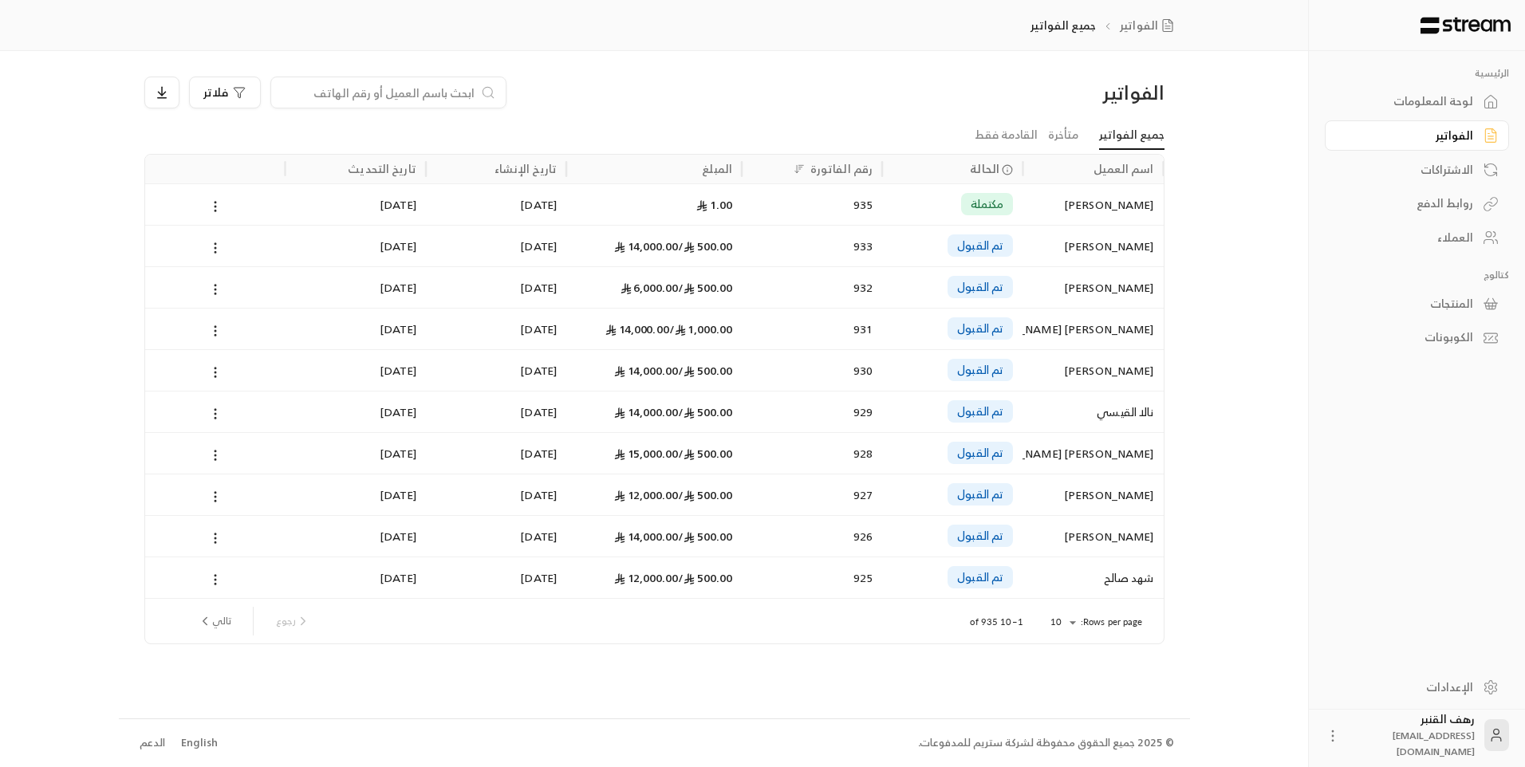
paste input "591682119"
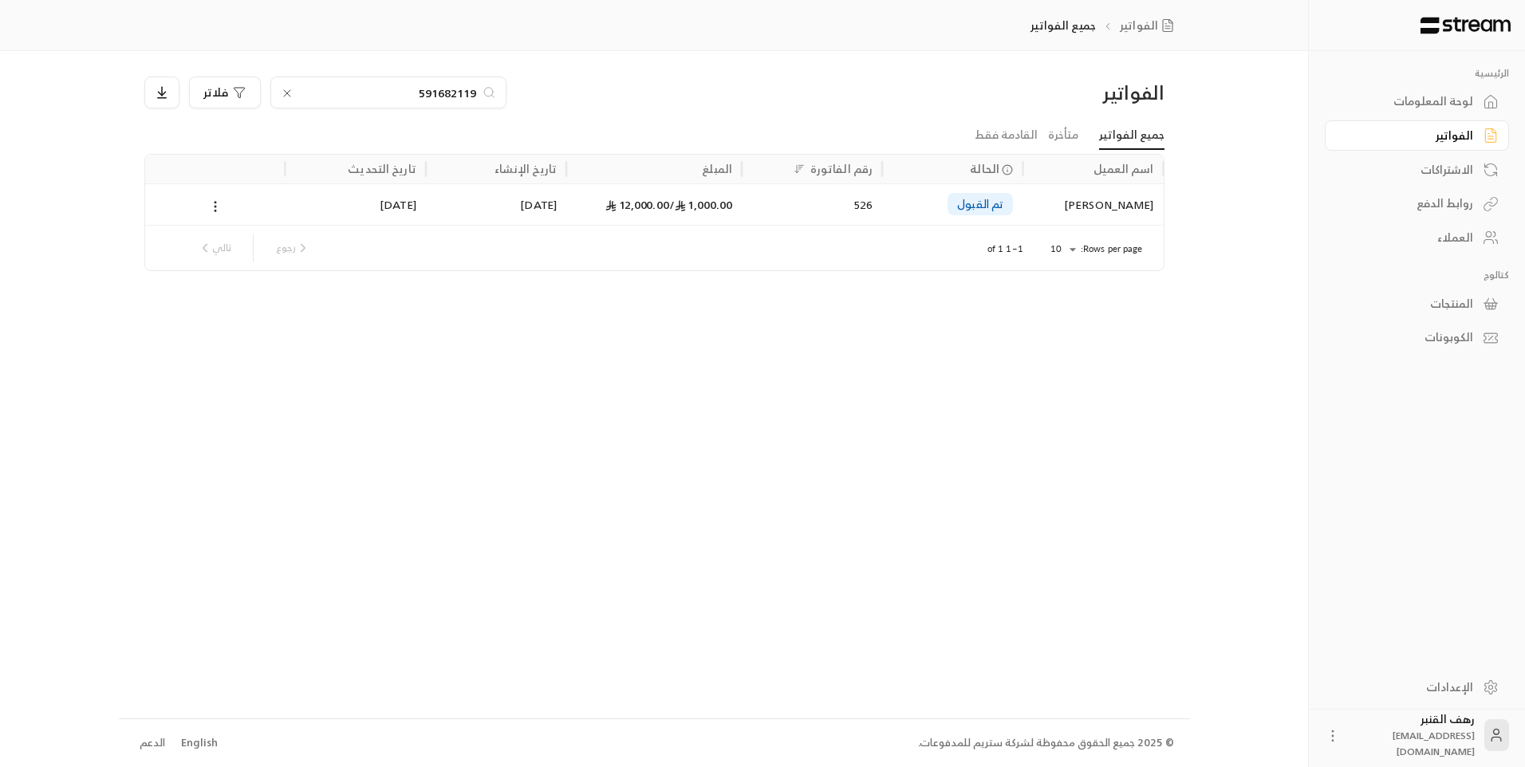
type input "591682119"
click at [1117, 195] on div "[PERSON_NAME]" at bounding box center [1092, 204] width 121 height 41
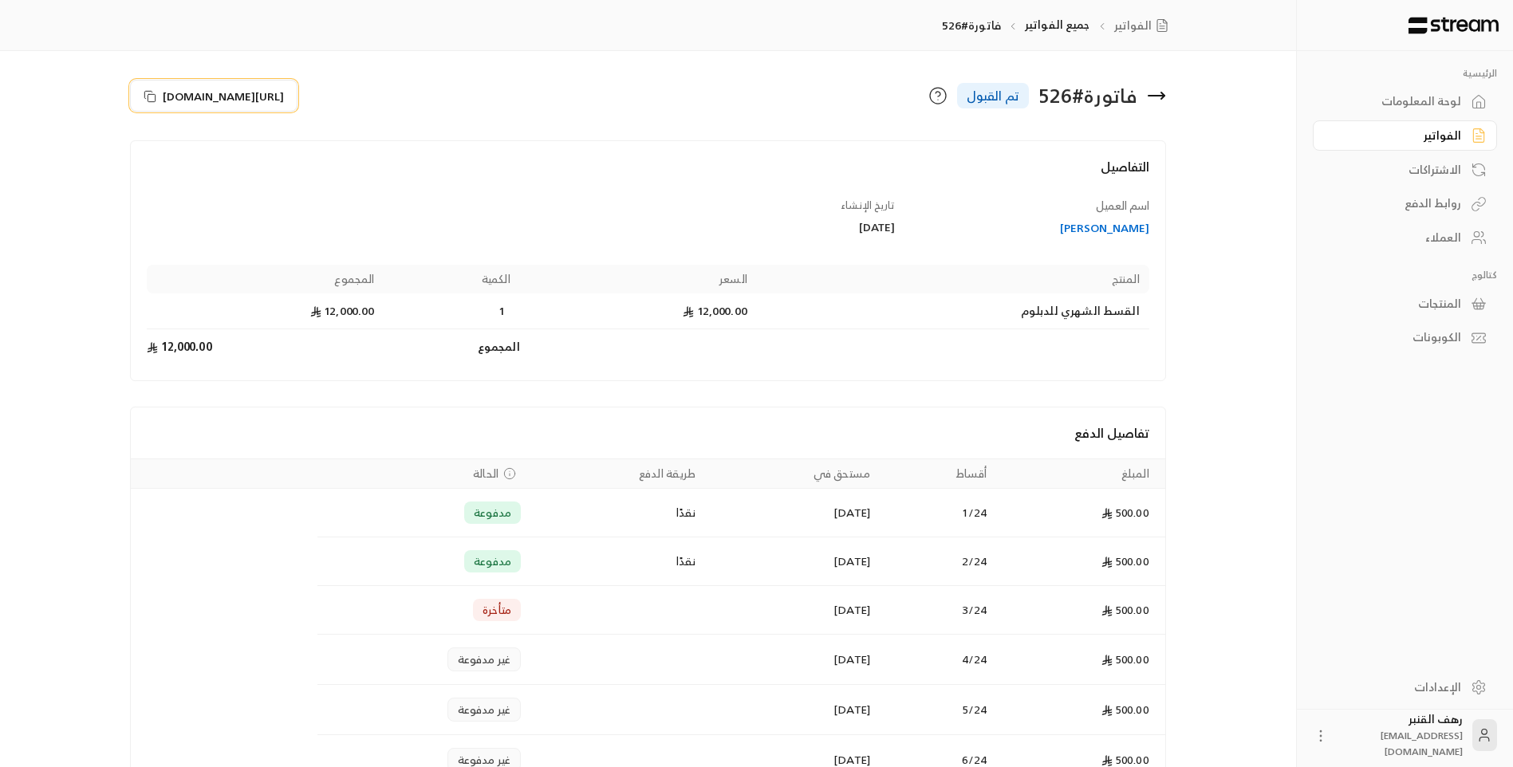
click at [237, 98] on span "[URL][DOMAIN_NAME]" at bounding box center [223, 96] width 121 height 17
click at [1163, 97] on icon at bounding box center [1162, 95] width 3 height 6
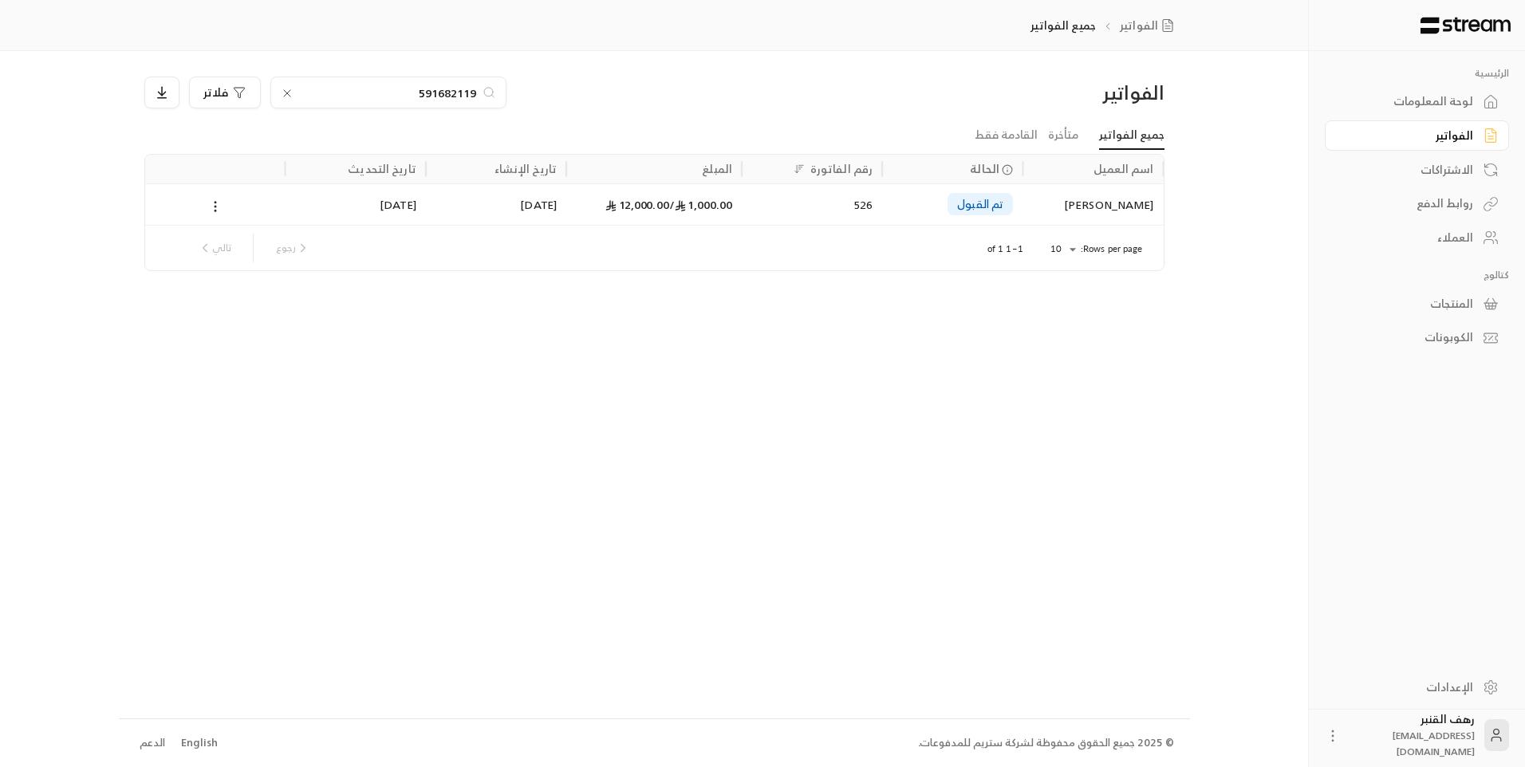
click at [288, 95] on icon at bounding box center [287, 93] width 13 height 13
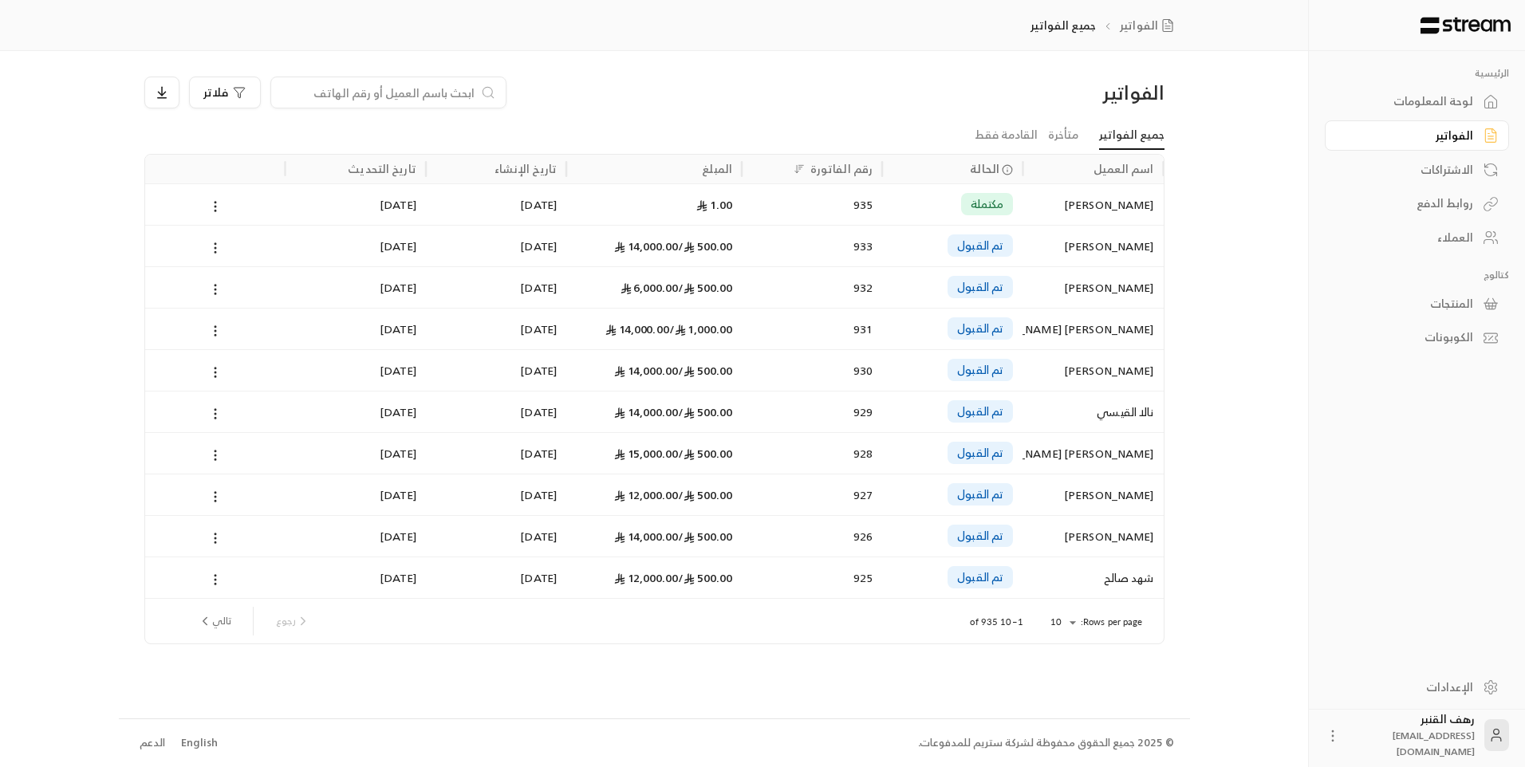
paste input "543372225"
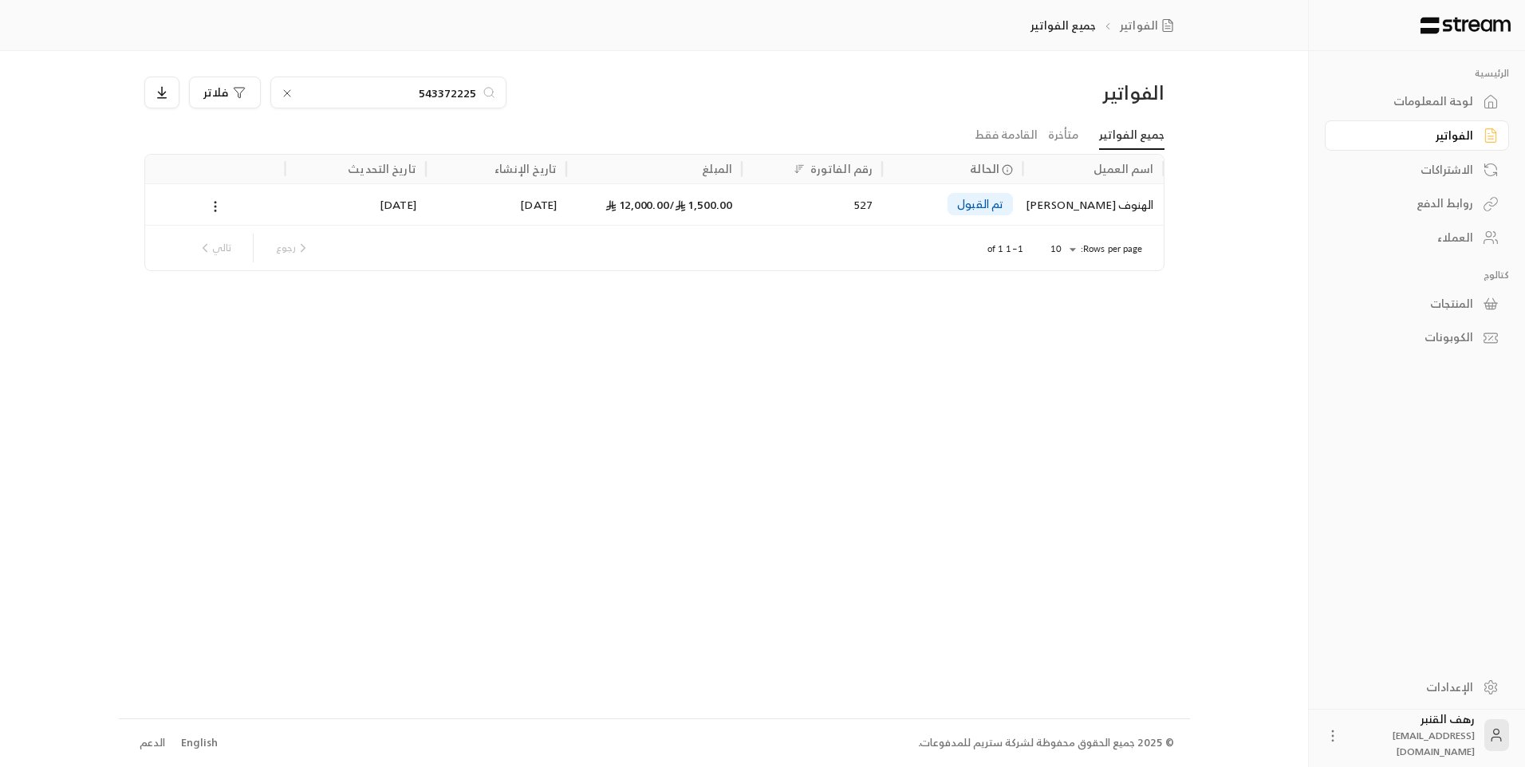
type input "543372225"
click at [1143, 190] on div "الهنوف [PERSON_NAME]" at bounding box center [1092, 204] width 121 height 41
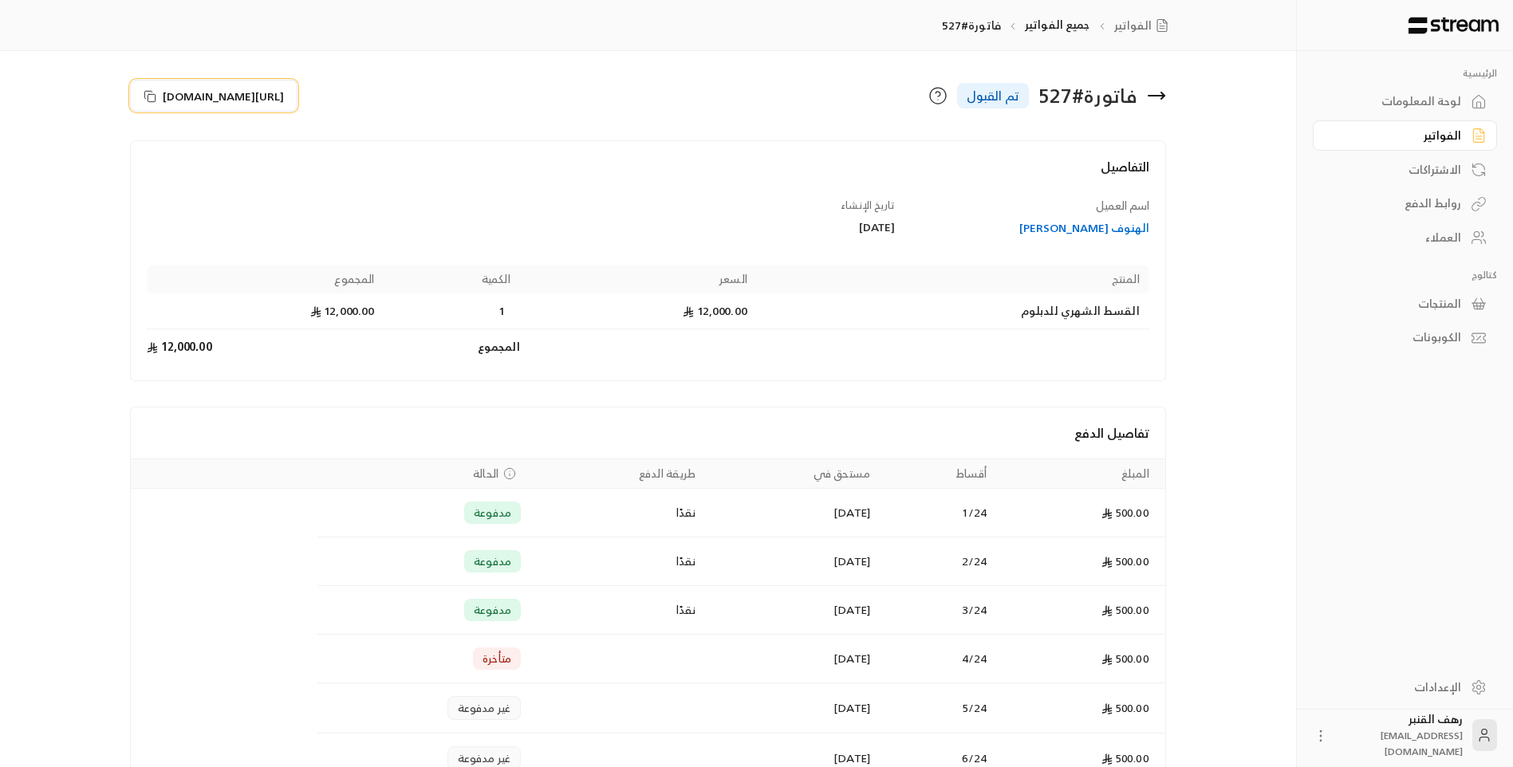
click at [226, 94] on span "[URL][DOMAIN_NAME]" at bounding box center [223, 96] width 121 height 17
click at [1158, 92] on icon at bounding box center [1156, 95] width 19 height 19
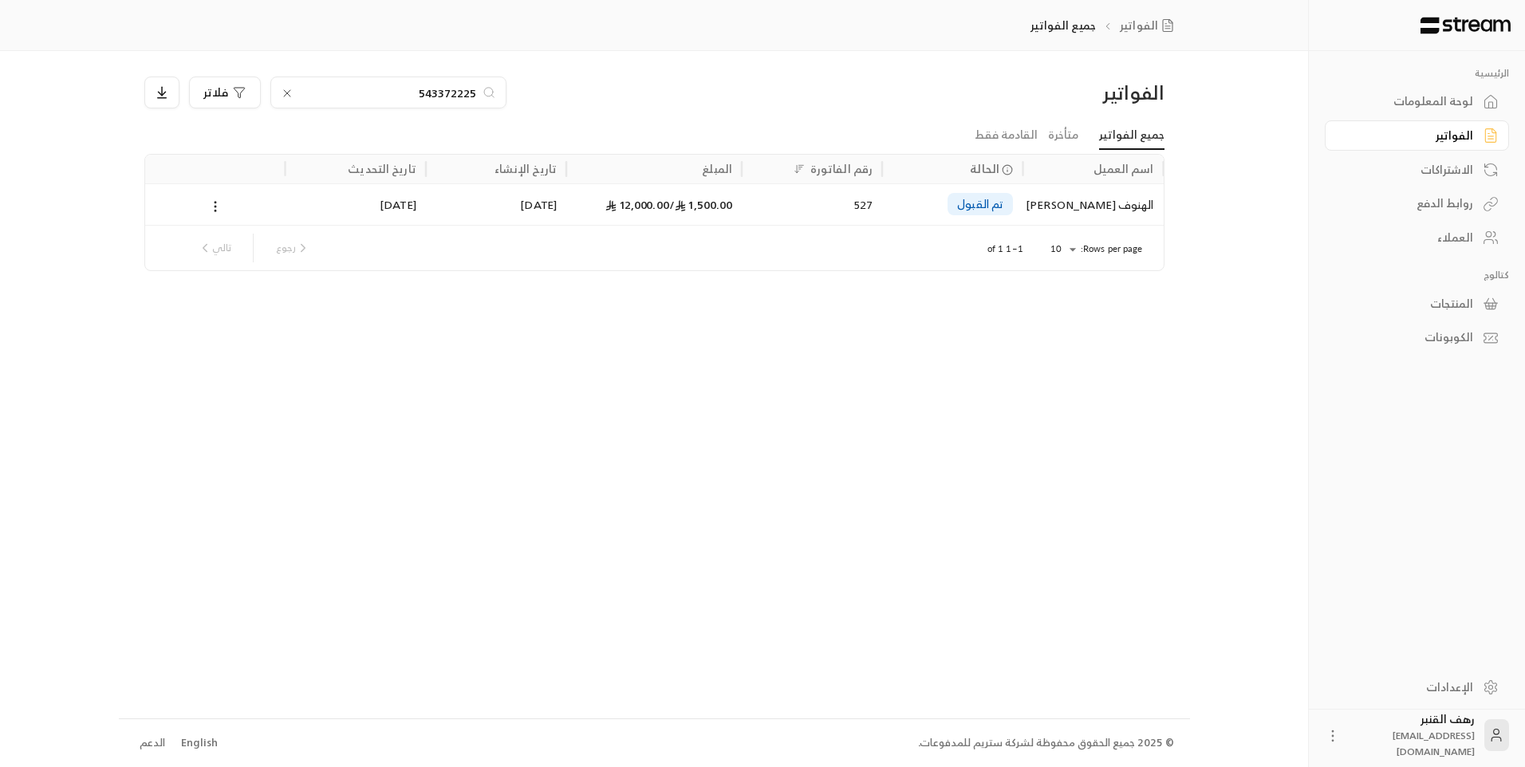
click at [288, 85] on div at bounding box center [287, 93] width 13 height 16
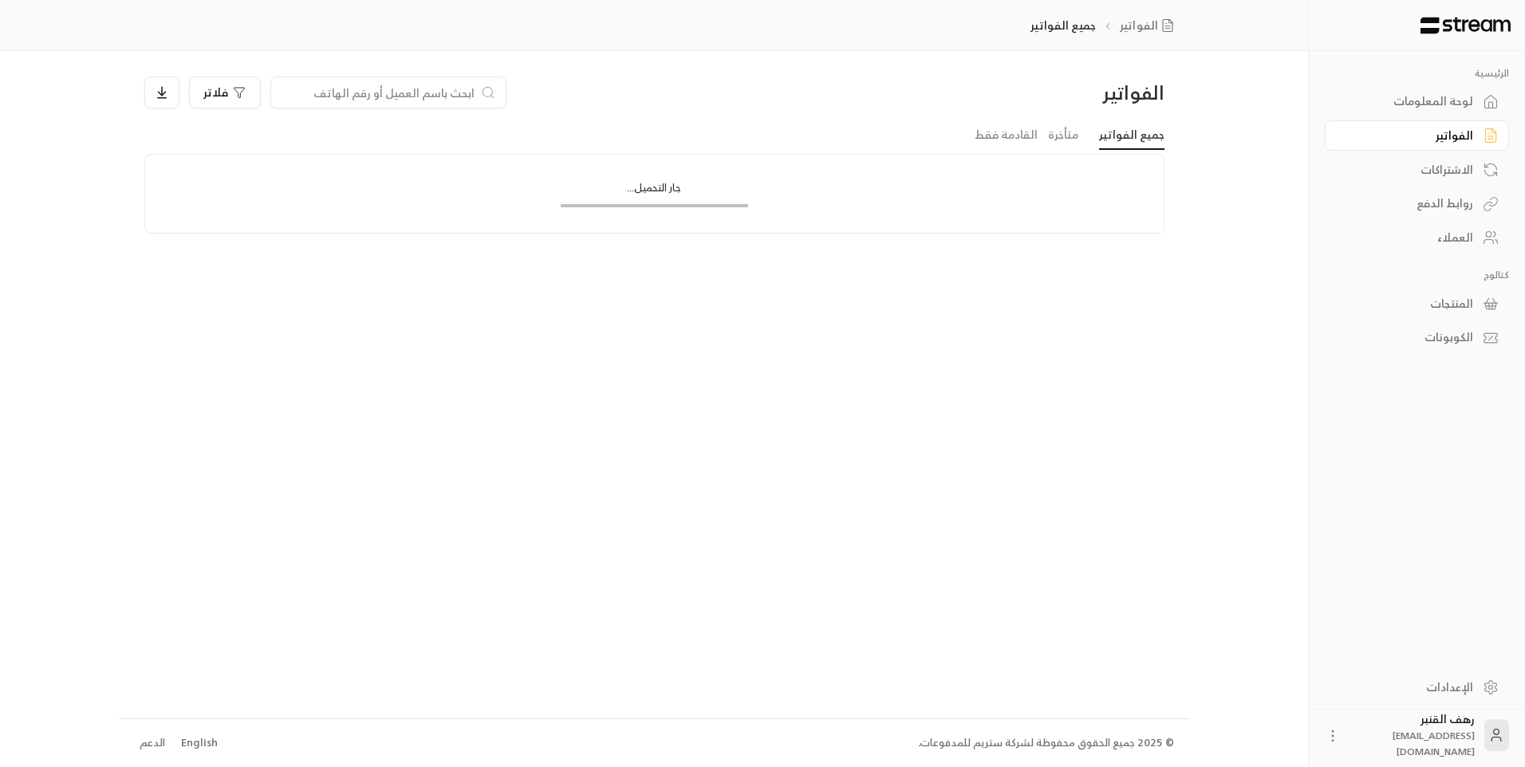
click at [305, 92] on input at bounding box center [378, 93] width 195 height 18
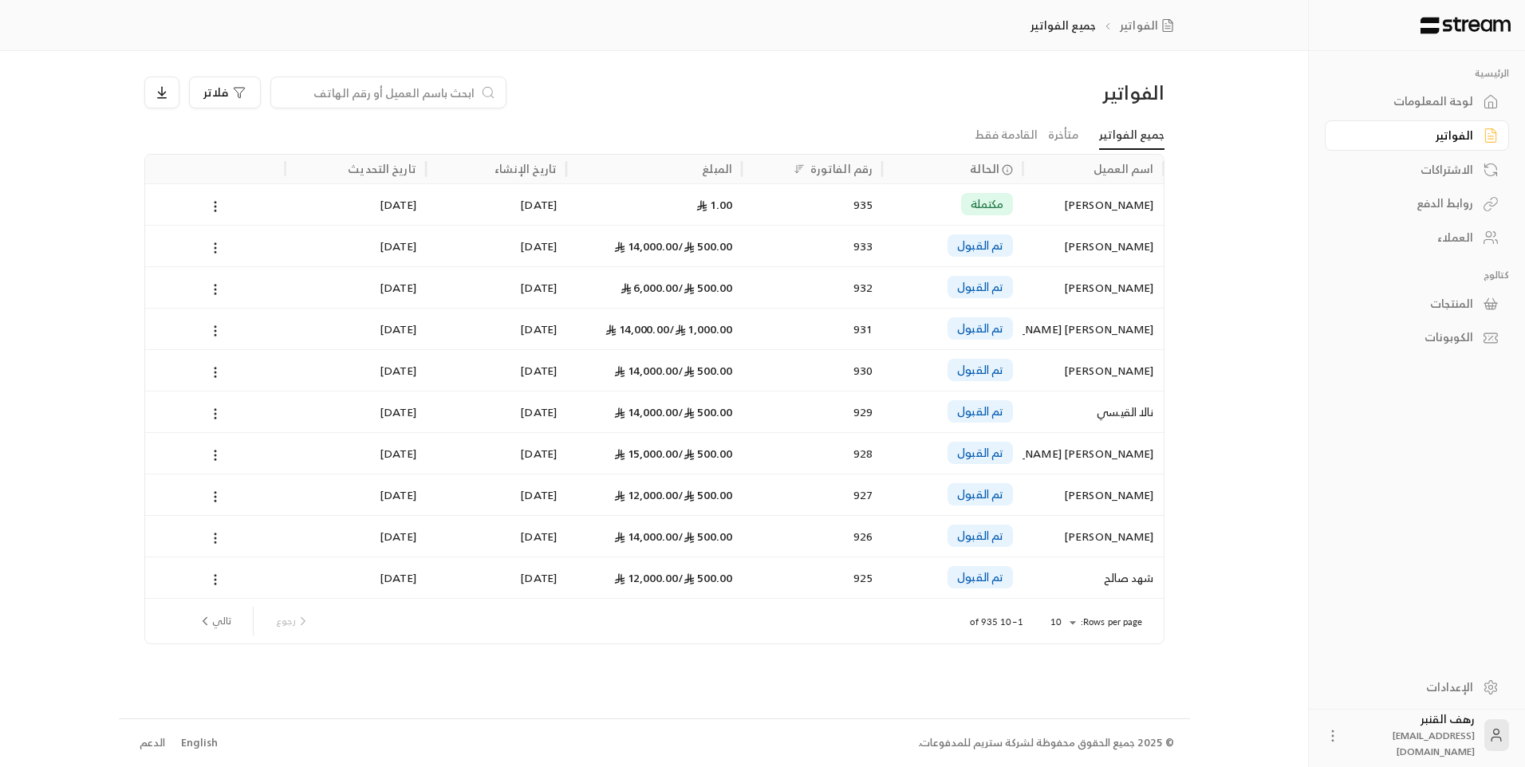
paste input "503153293"
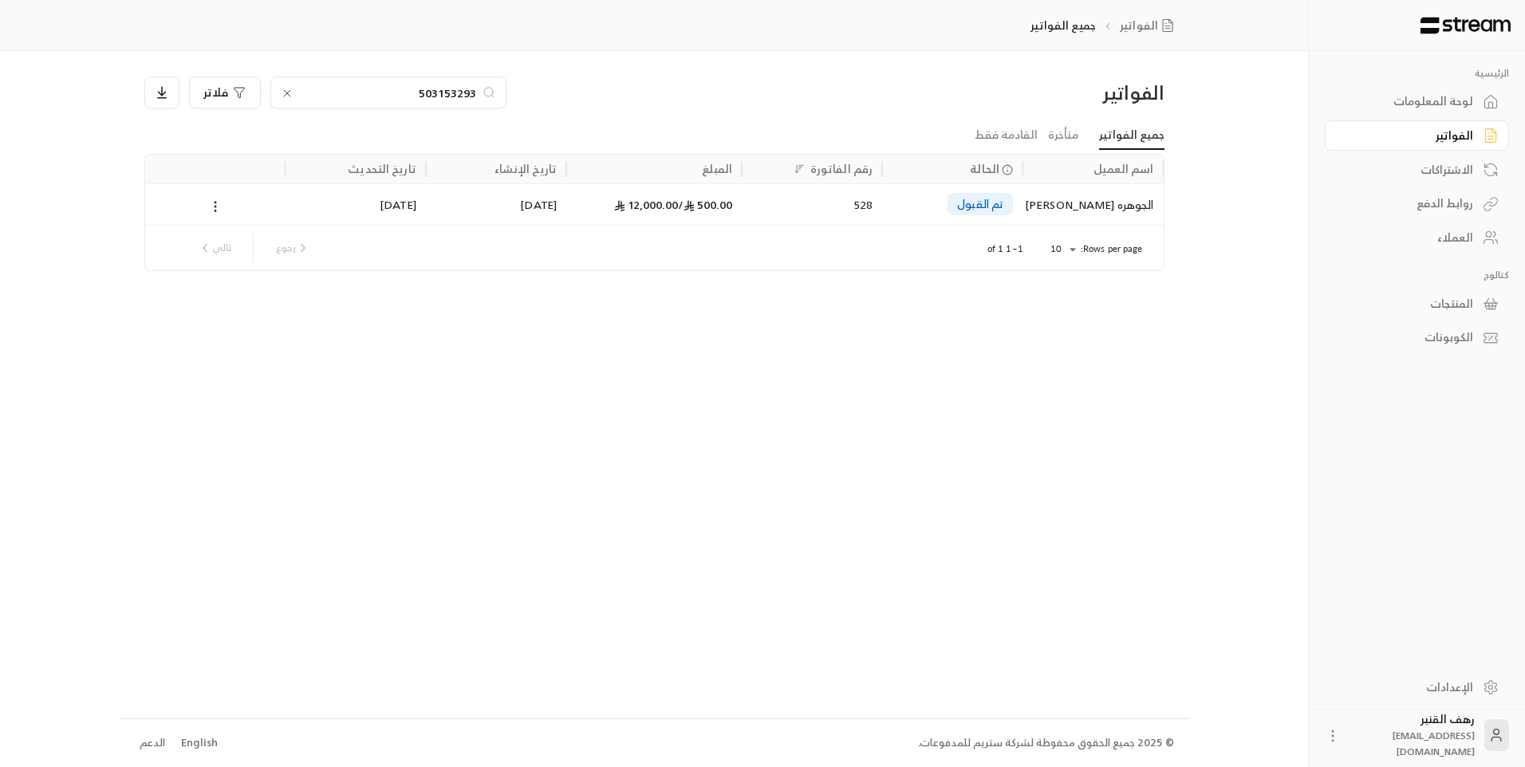
type input "503153293"
click at [1139, 200] on div "الجوهره [PERSON_NAME]" at bounding box center [1092, 204] width 121 height 41
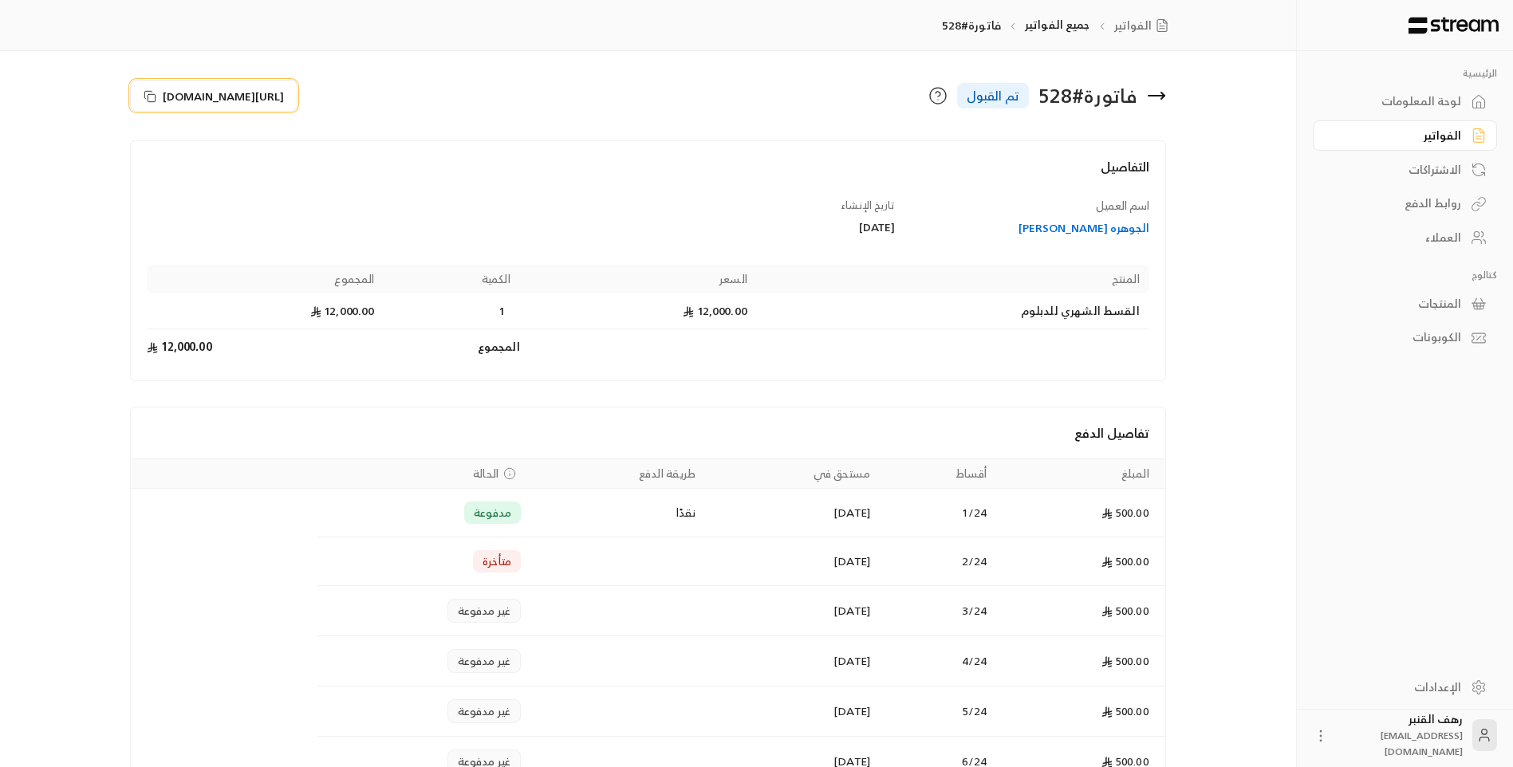
click at [277, 100] on span "[URL][DOMAIN_NAME]" at bounding box center [223, 96] width 121 height 17
